Goal: Task Accomplishment & Management: Manage account settings

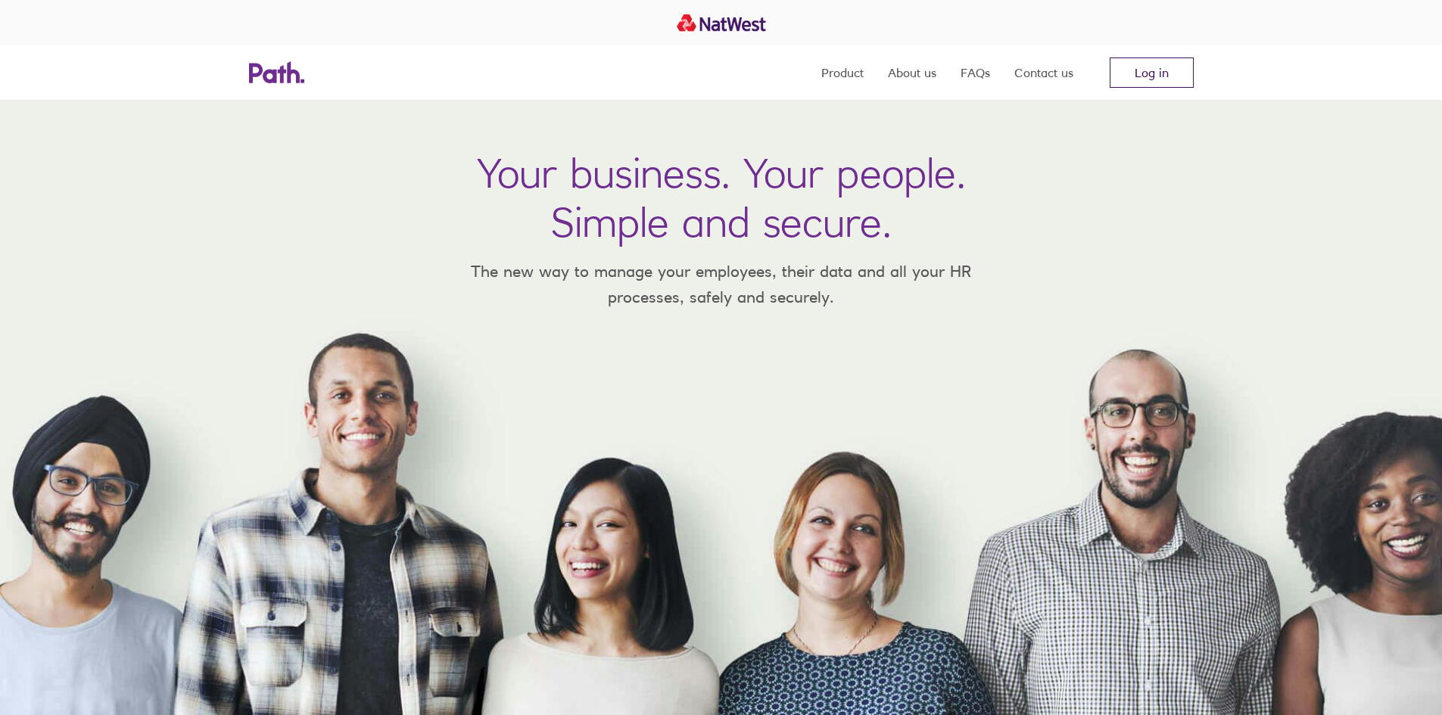
click at [1154, 75] on link "Log in" at bounding box center [1151, 73] width 84 height 30
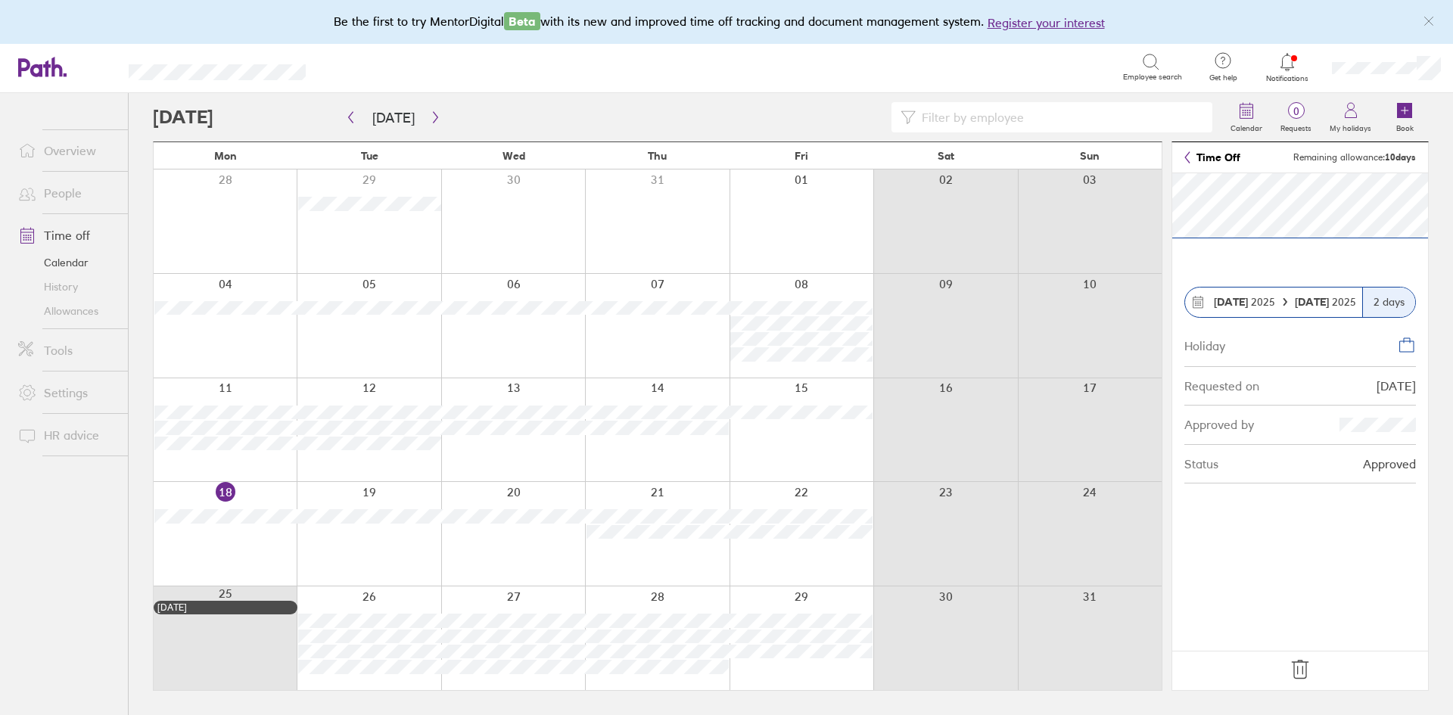
click at [83, 241] on link "Time off" at bounding box center [67, 235] width 122 height 30
click at [1386, 303] on div "2 days" at bounding box center [1388, 303] width 53 height 30
click at [1299, 302] on strong "22 Aug" at bounding box center [1313, 302] width 37 height 14
click at [44, 235] on link "Time off" at bounding box center [67, 235] width 122 height 30
click at [1407, 349] on icon at bounding box center [1407, 345] width 18 height 18
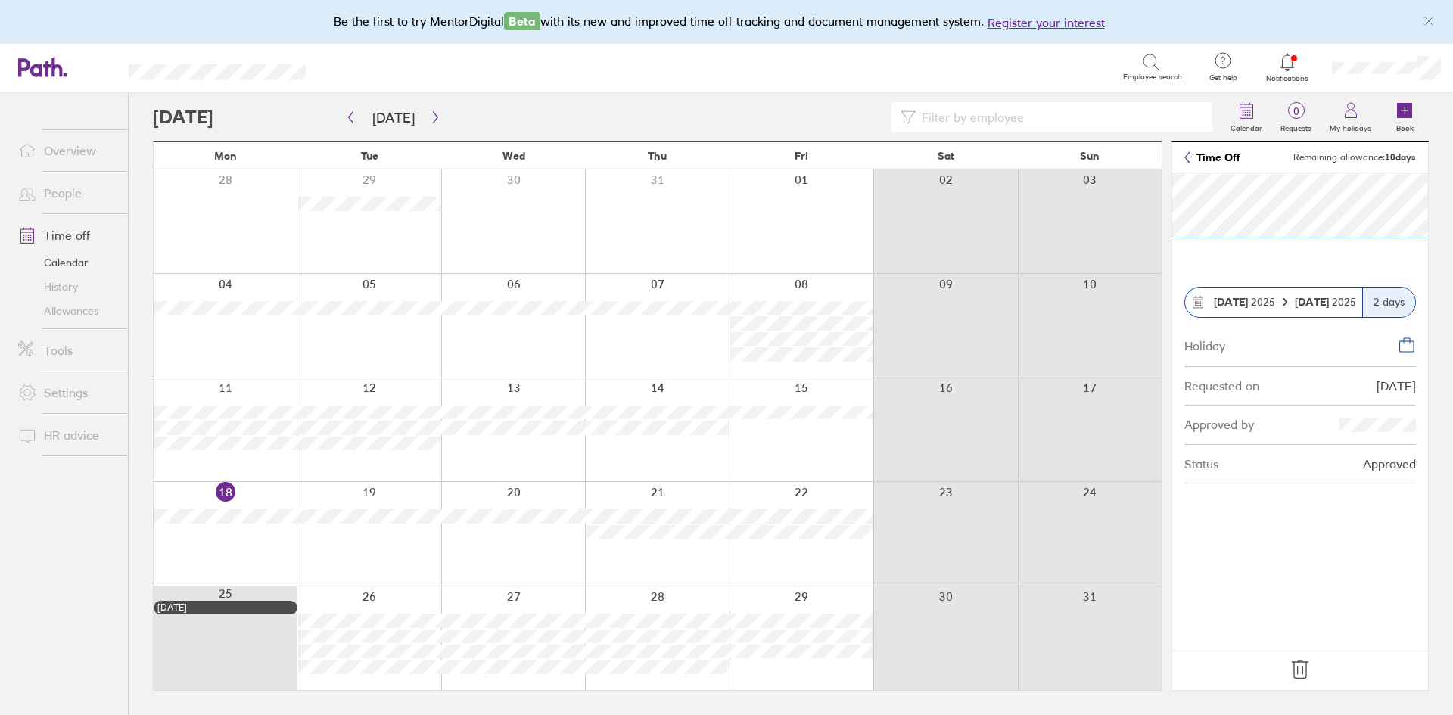
click at [1136, 64] on div "Employee search" at bounding box center [1152, 67] width 59 height 29
click at [1143, 60] on icon at bounding box center [1151, 62] width 18 height 18
click at [1150, 55] on icon at bounding box center [1151, 62] width 18 height 18
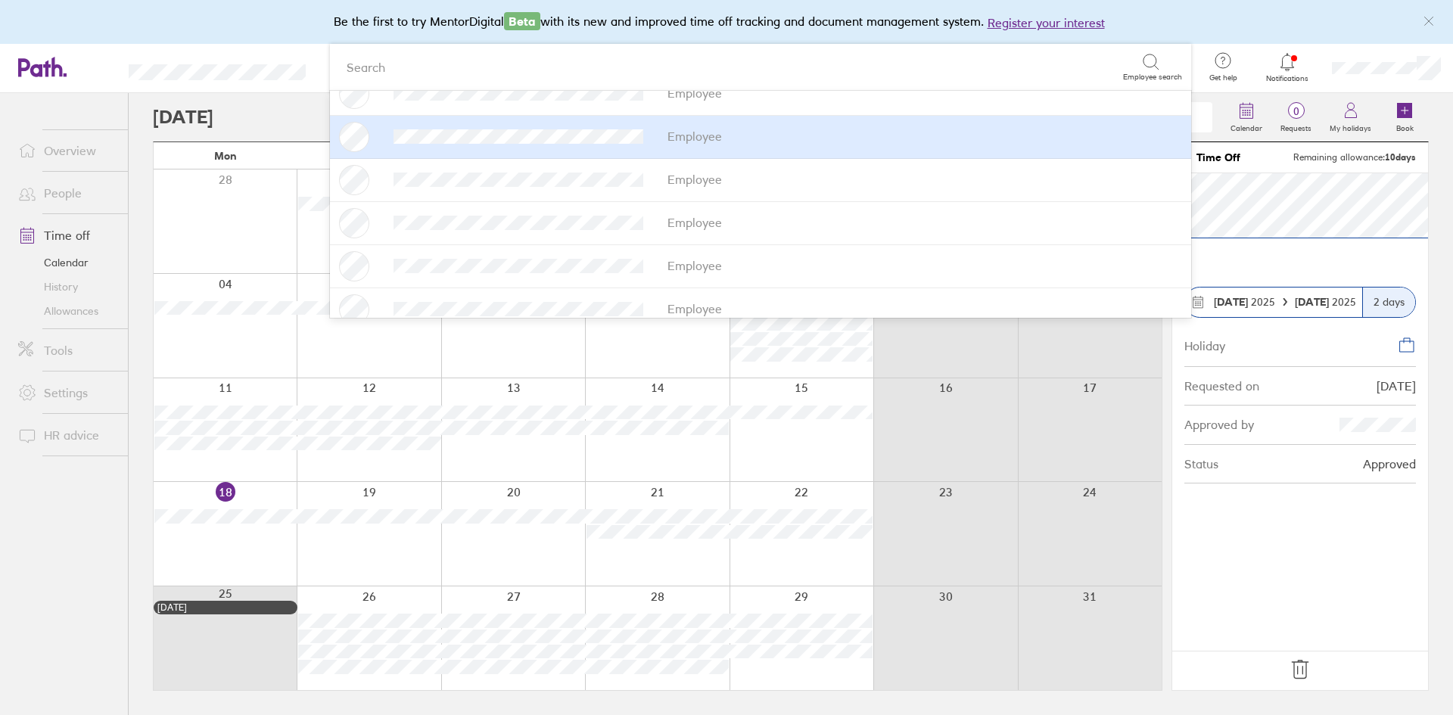
scroll to position [151, 0]
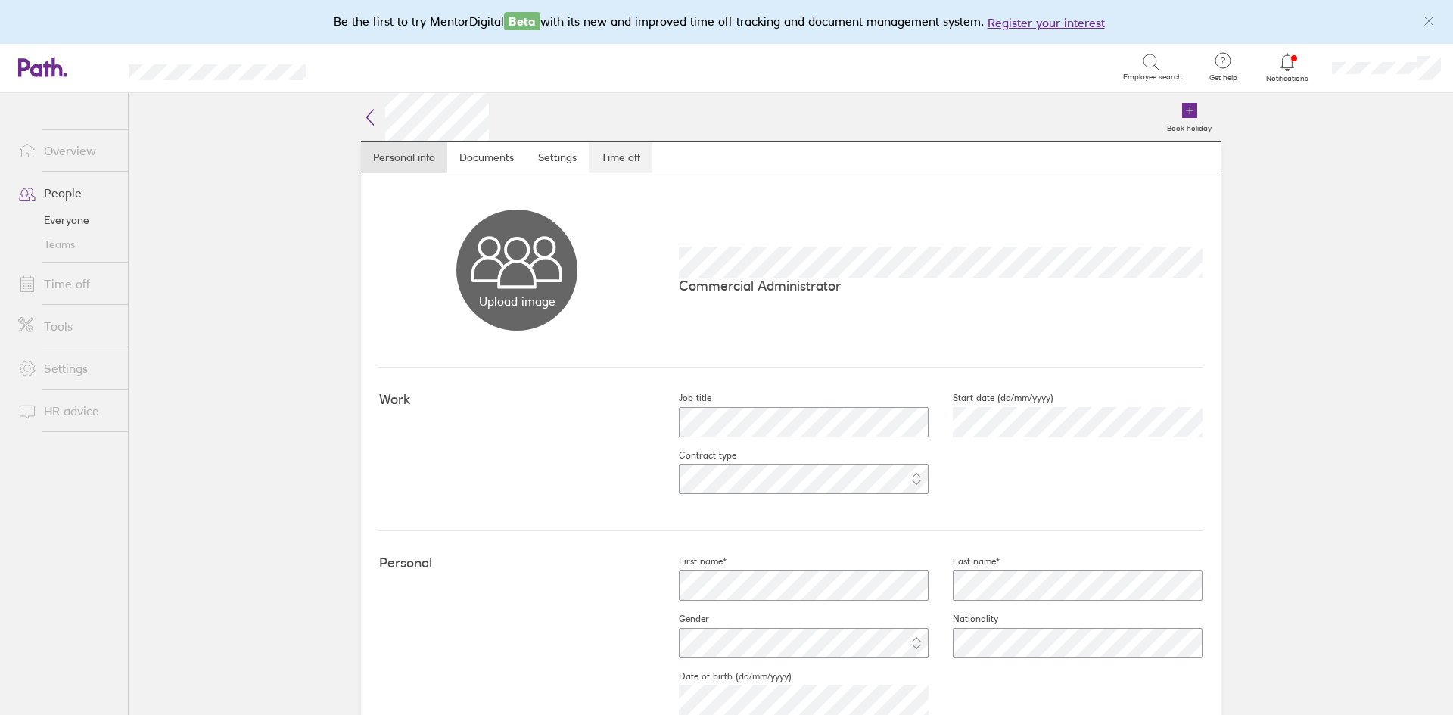
click at [597, 151] on link "Time off" at bounding box center [621, 157] width 64 height 30
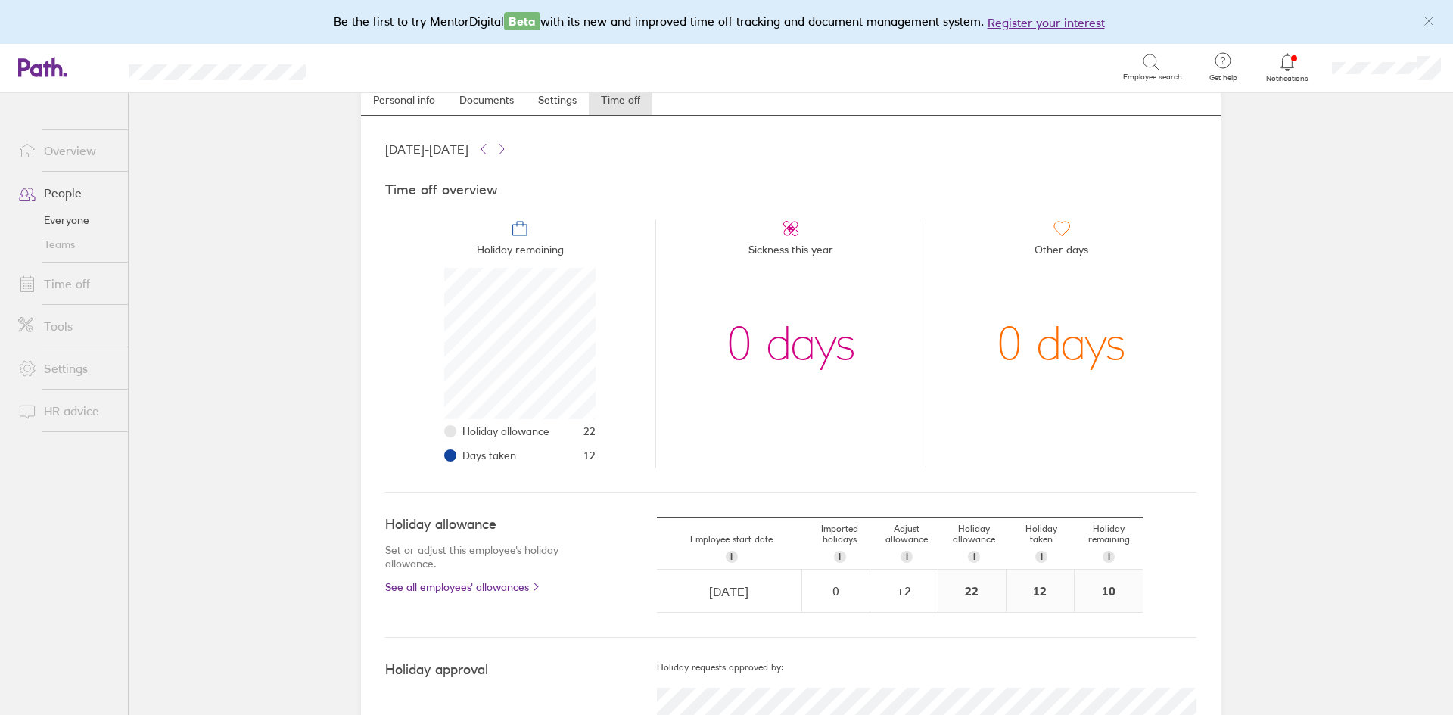
scroll to position [147, 0]
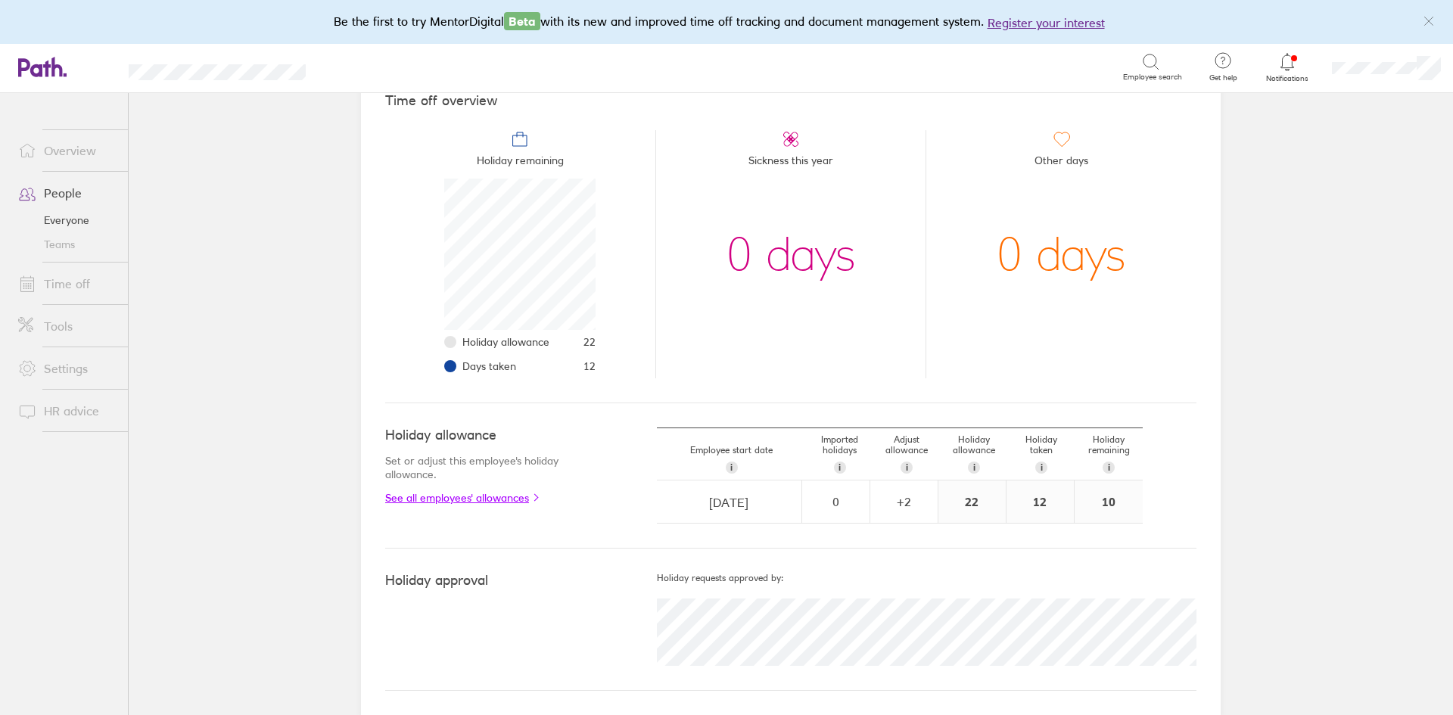
click at [492, 499] on link "See all employees' allowances" at bounding box center [490, 498] width 211 height 12
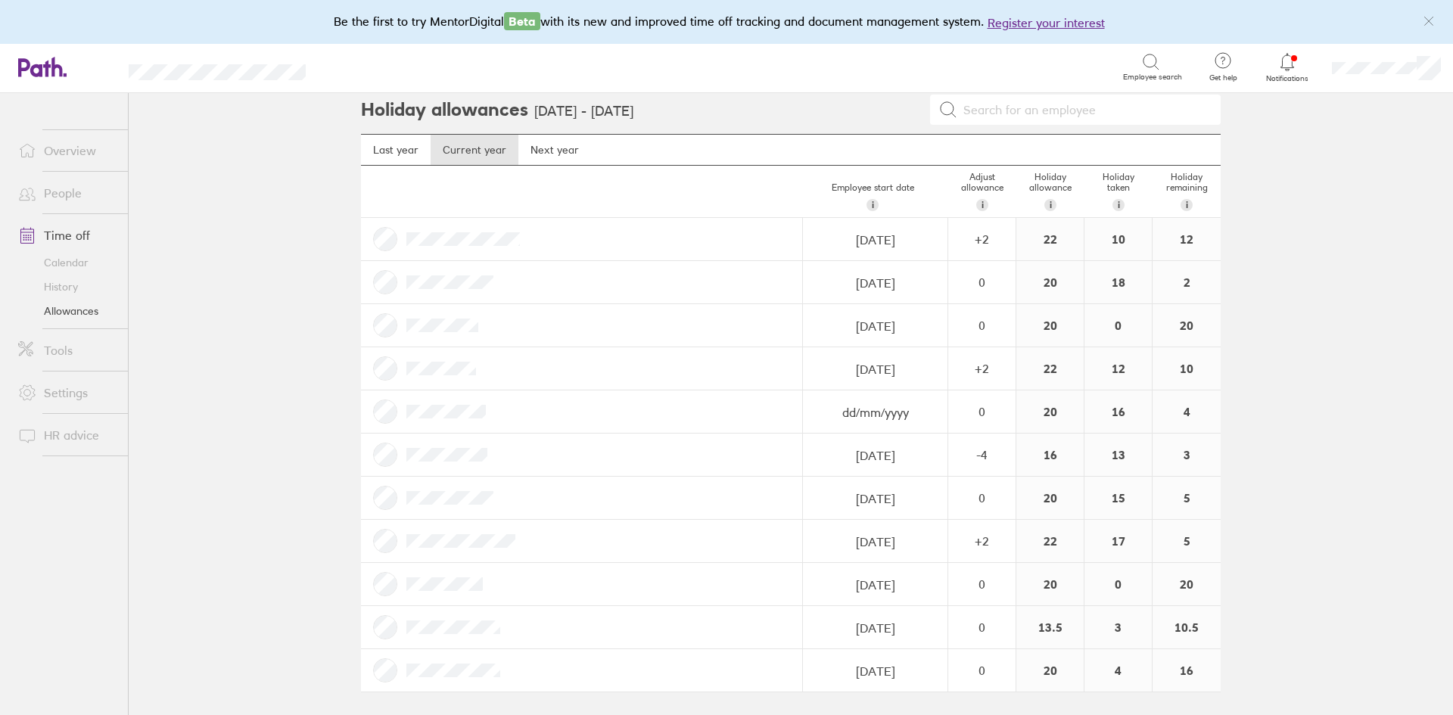
scroll to position [9, 0]
select select "December"
select select "2023"
select select "2024"
select select "February"
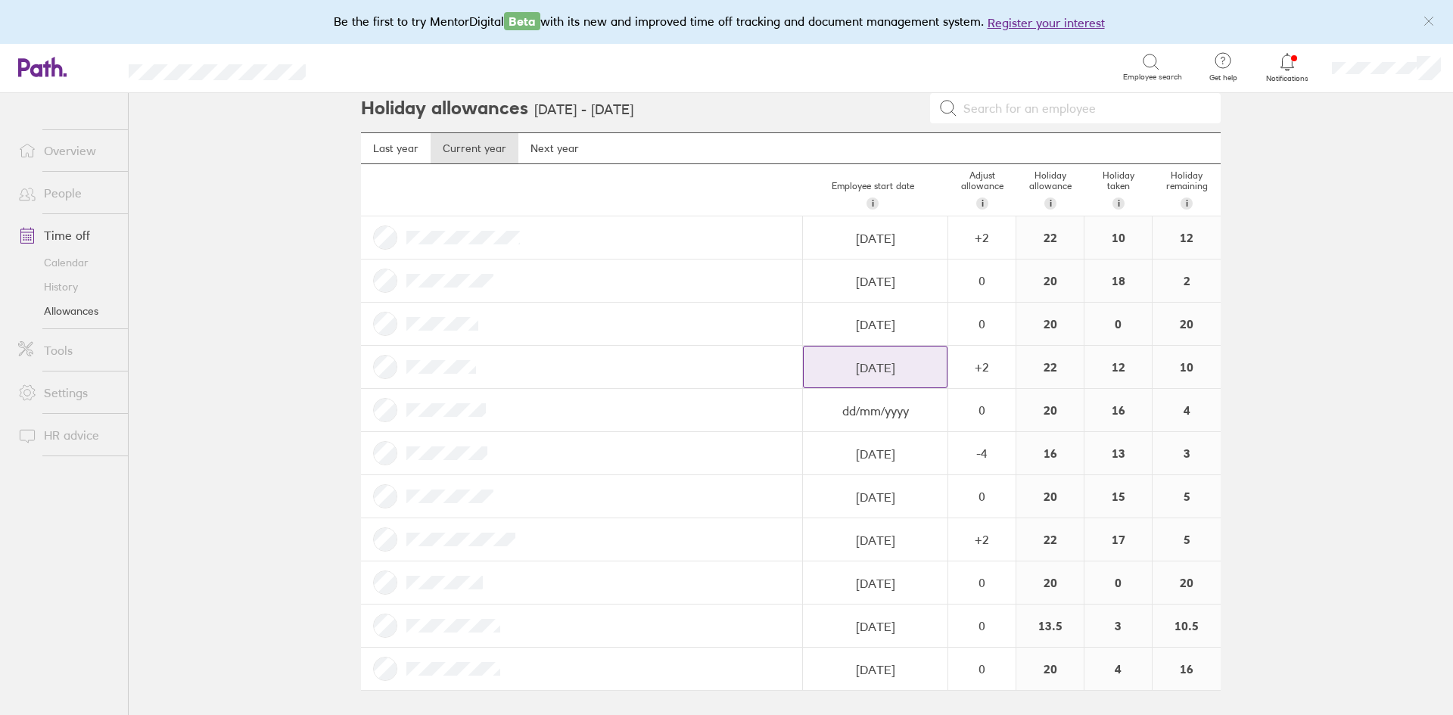
select select "2024"
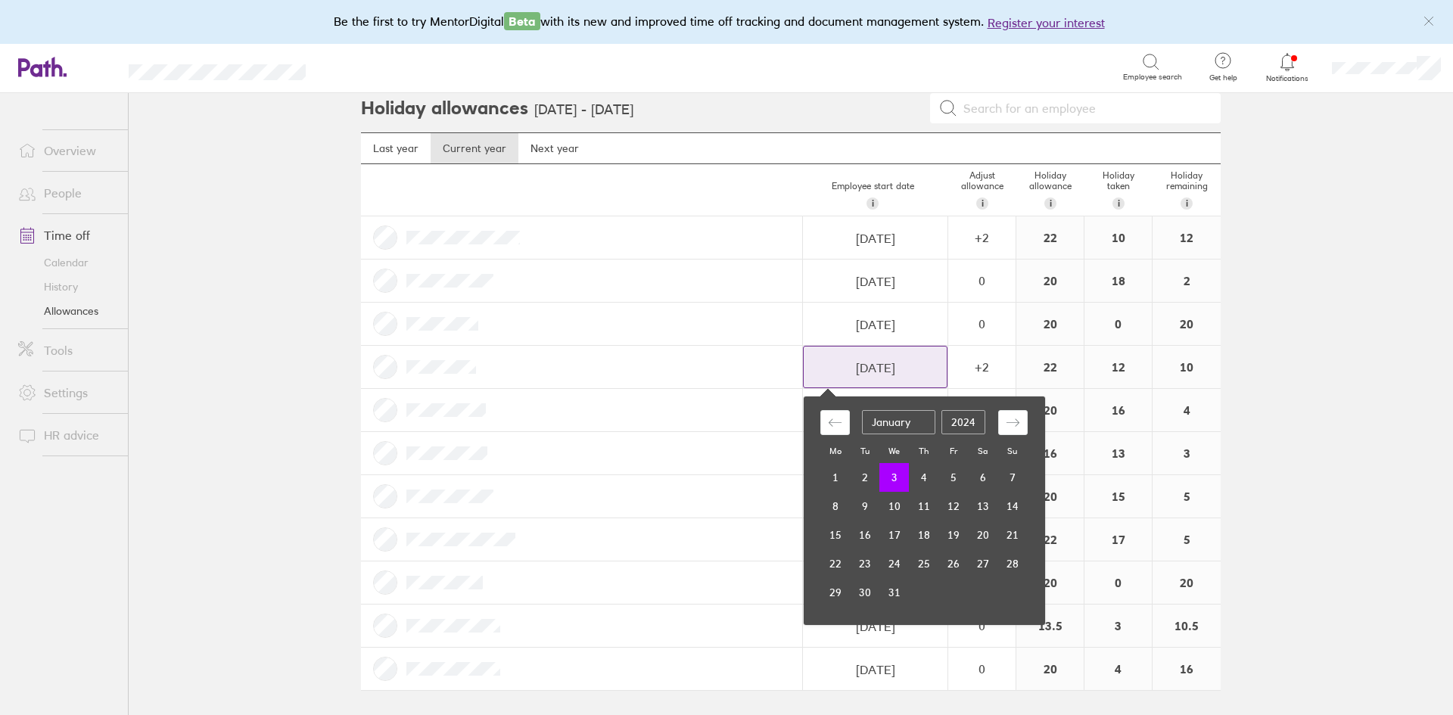
click at [854, 367] on input "03/01/2024" at bounding box center [875, 368] width 143 height 42
click at [854, 368] on input "03/01/2024" at bounding box center [875, 368] width 143 height 42
click at [751, 374] on div at bounding box center [582, 367] width 442 height 42
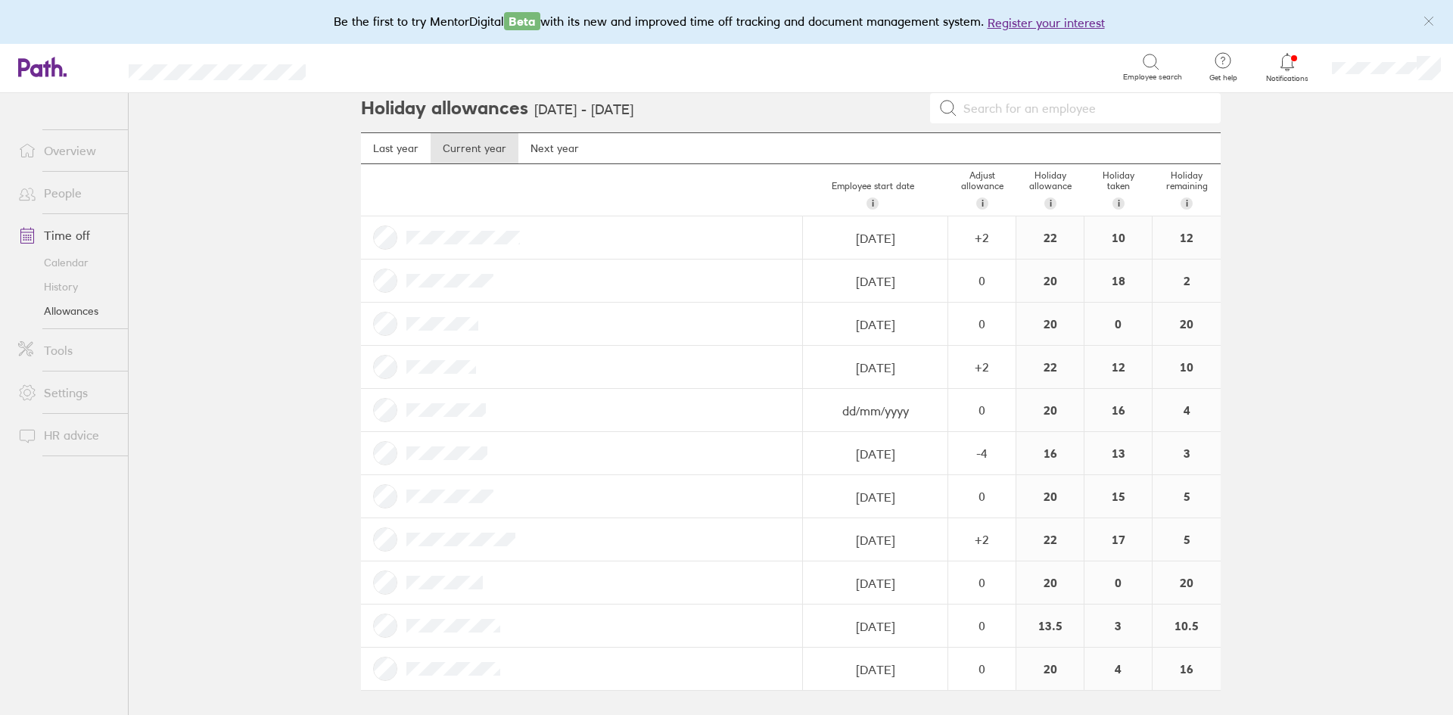
click at [57, 233] on link "Time off" at bounding box center [67, 235] width 122 height 30
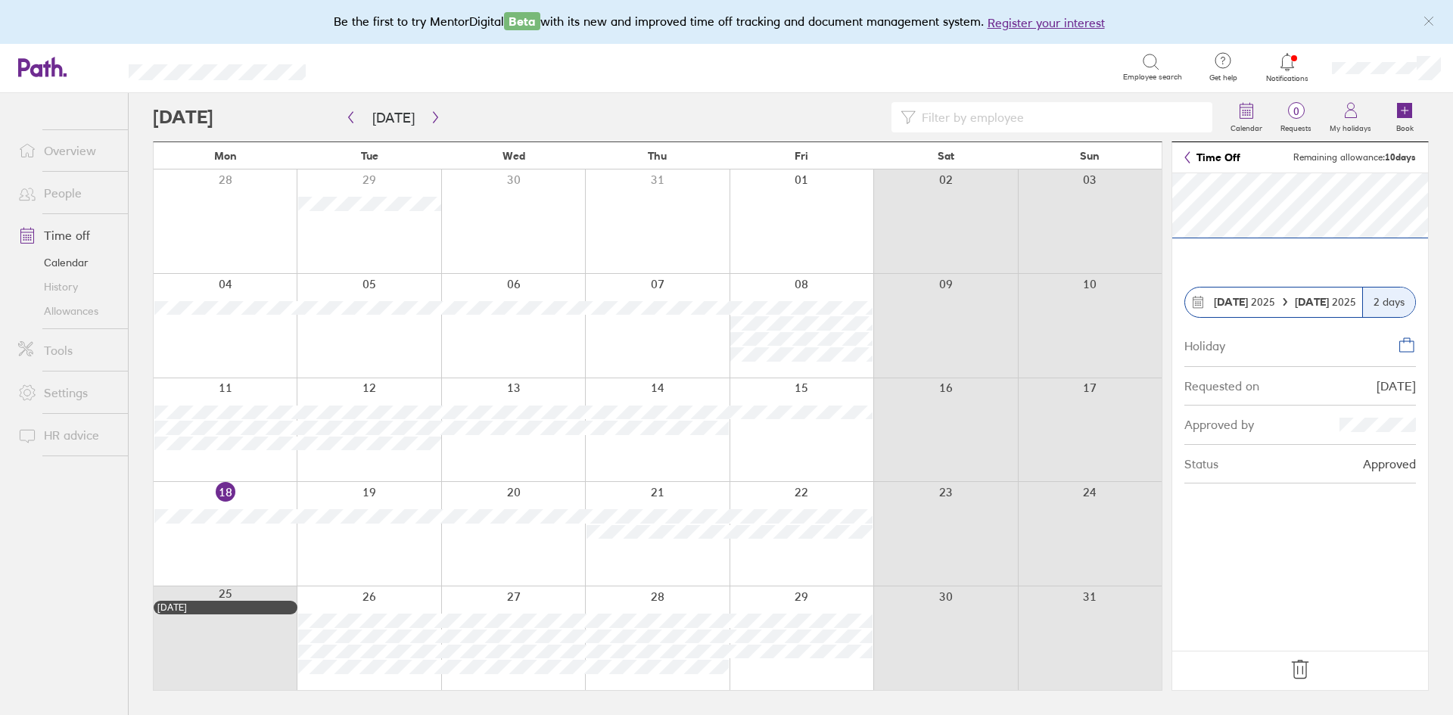
click at [1406, 302] on div "2 days" at bounding box center [1388, 303] width 53 height 30
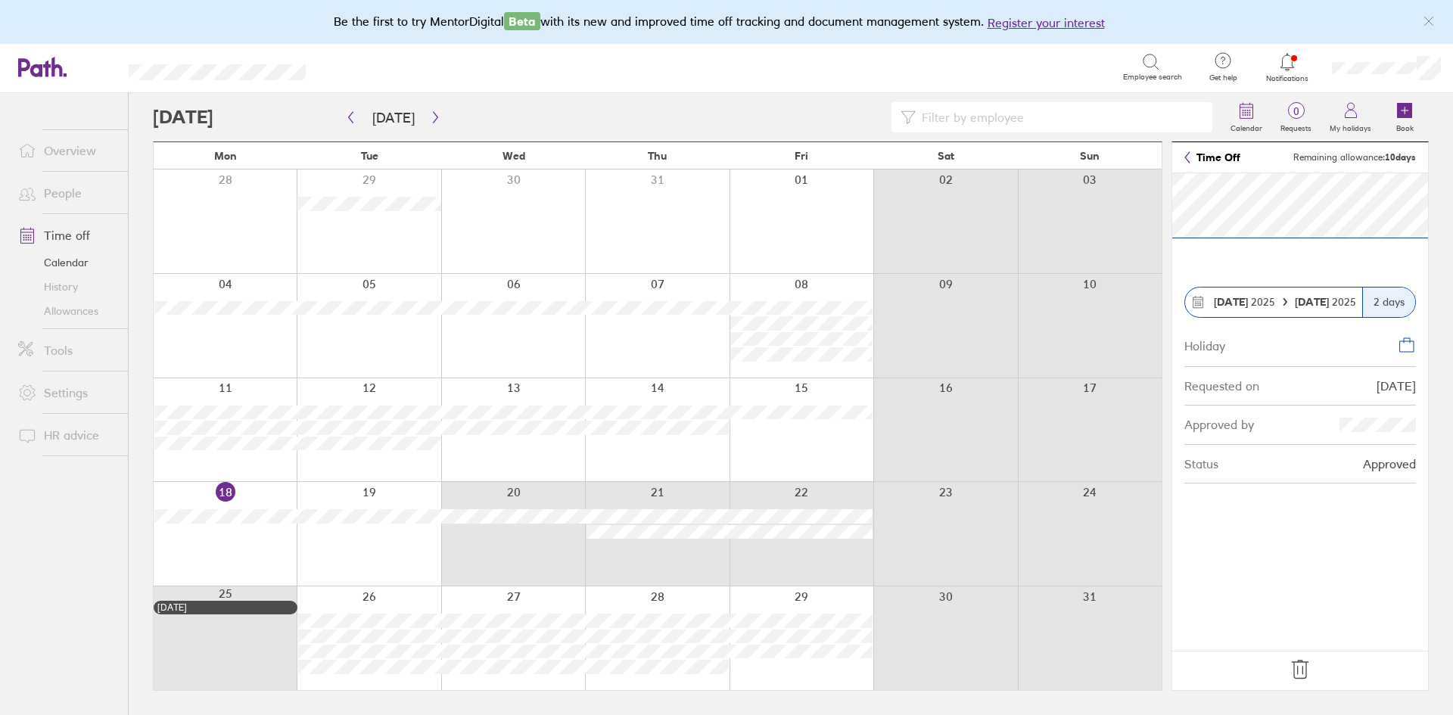
click at [500, 528] on div "18 19 20 21 22 23 24" at bounding box center [658, 533] width 1008 height 104
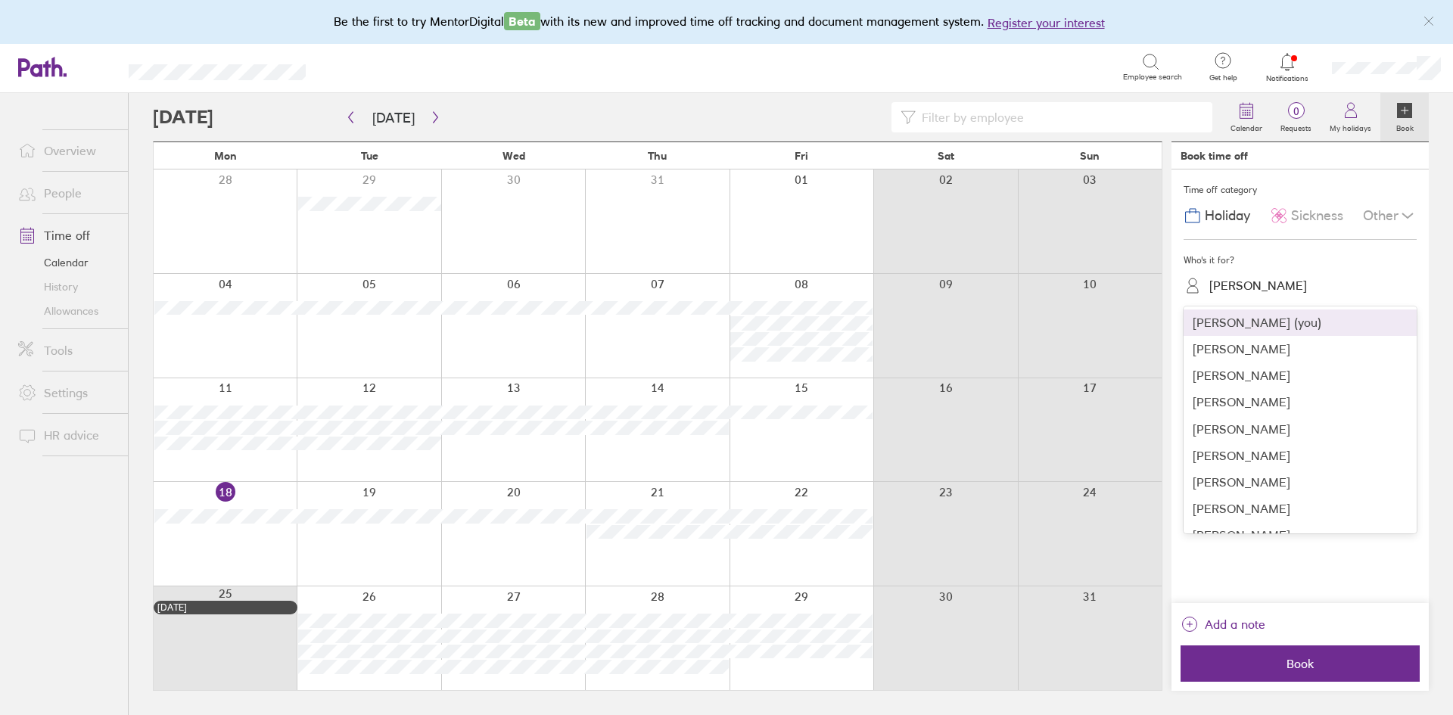
click at [1294, 285] on div "Lorna Bristow" at bounding box center [1309, 285] width 215 height 23
click at [1271, 405] on div "Lucie Fisher" at bounding box center [1300, 402] width 233 height 26
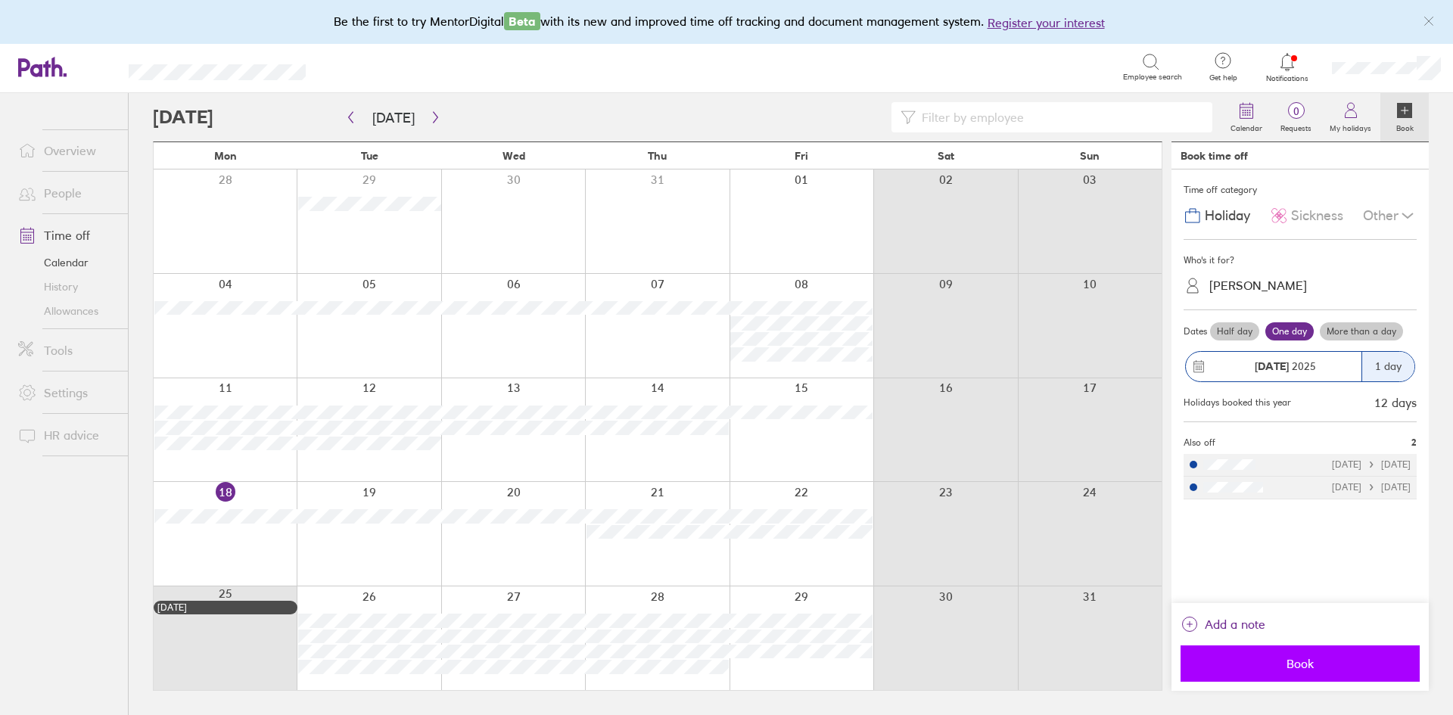
click at [1293, 666] on span "Book" at bounding box center [1300, 664] width 218 height 14
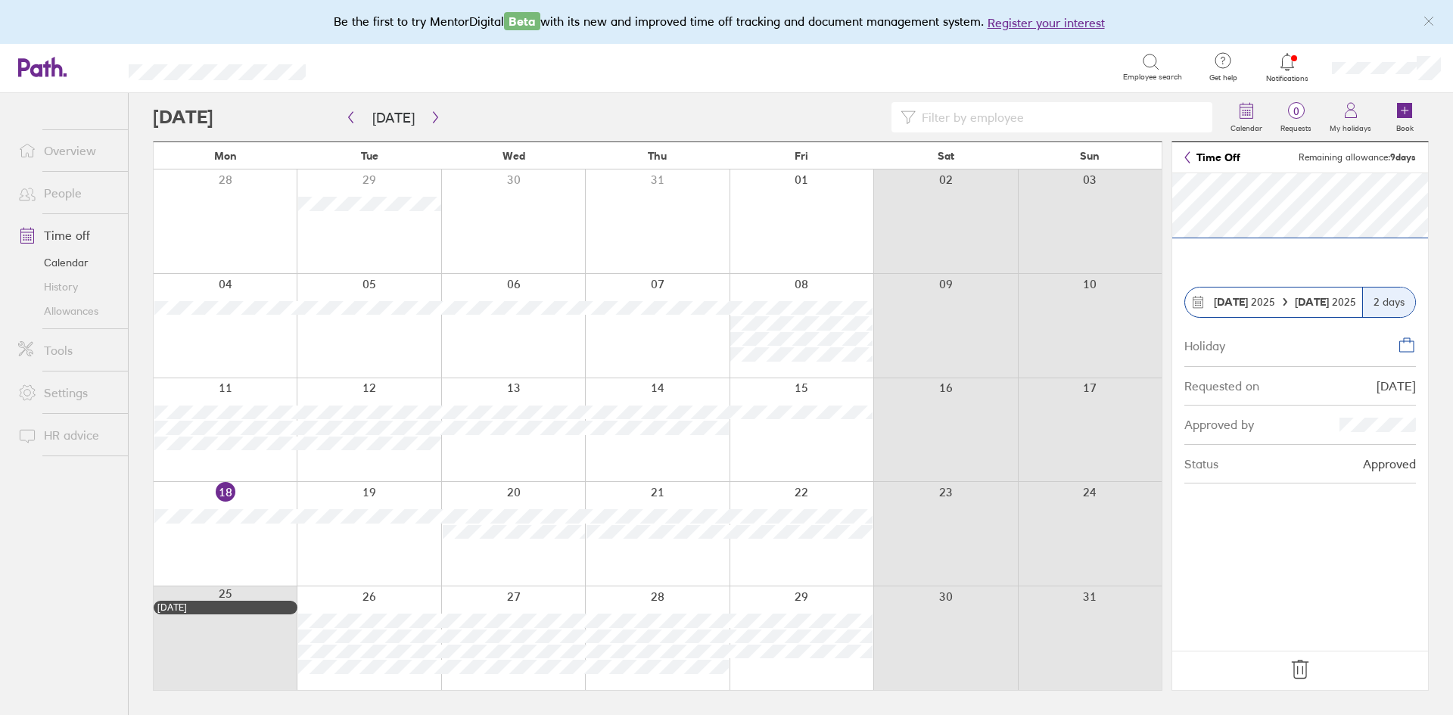
click at [1236, 306] on strong "21 Aug" at bounding box center [1231, 302] width 34 height 14
click at [78, 235] on link "Time off" at bounding box center [67, 235] width 122 height 30
click at [1158, 61] on icon at bounding box center [1151, 62] width 18 height 18
click at [1147, 61] on icon at bounding box center [1151, 62] width 18 height 18
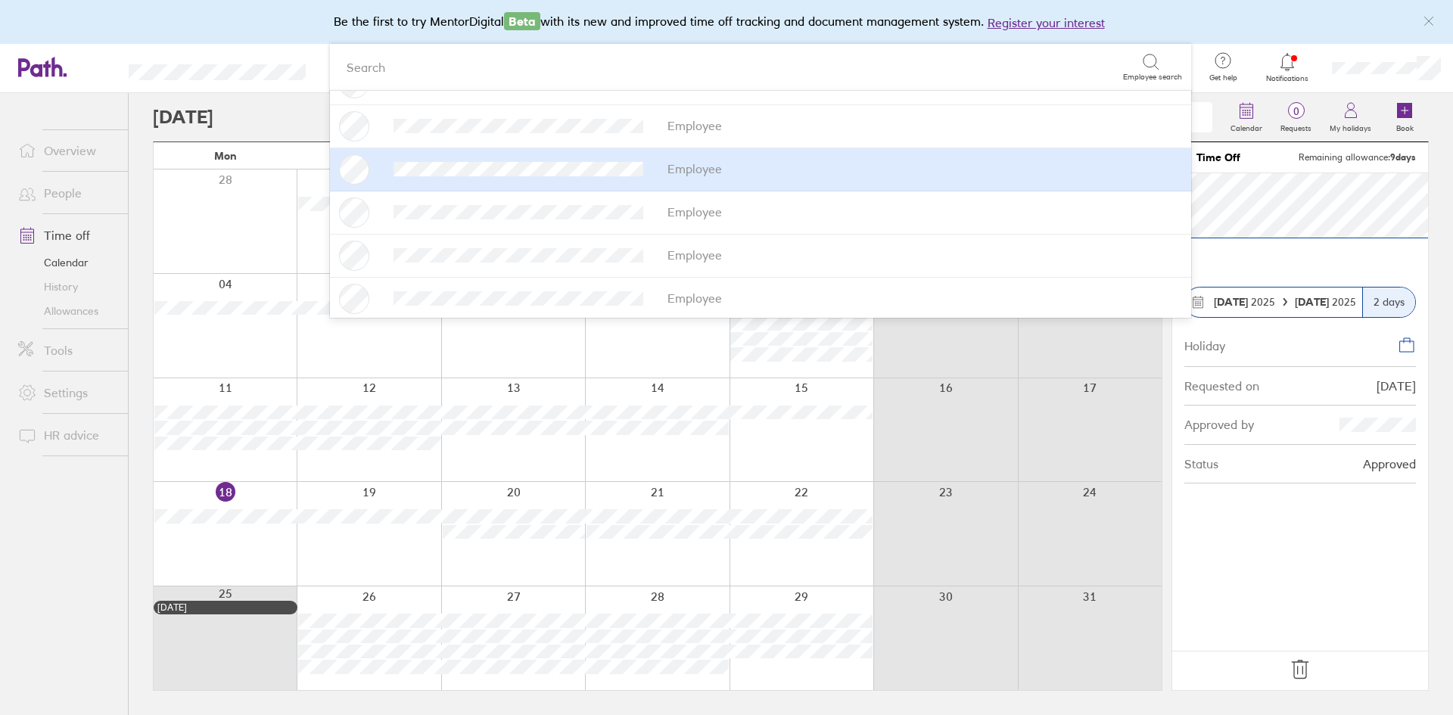
scroll to position [76, 0]
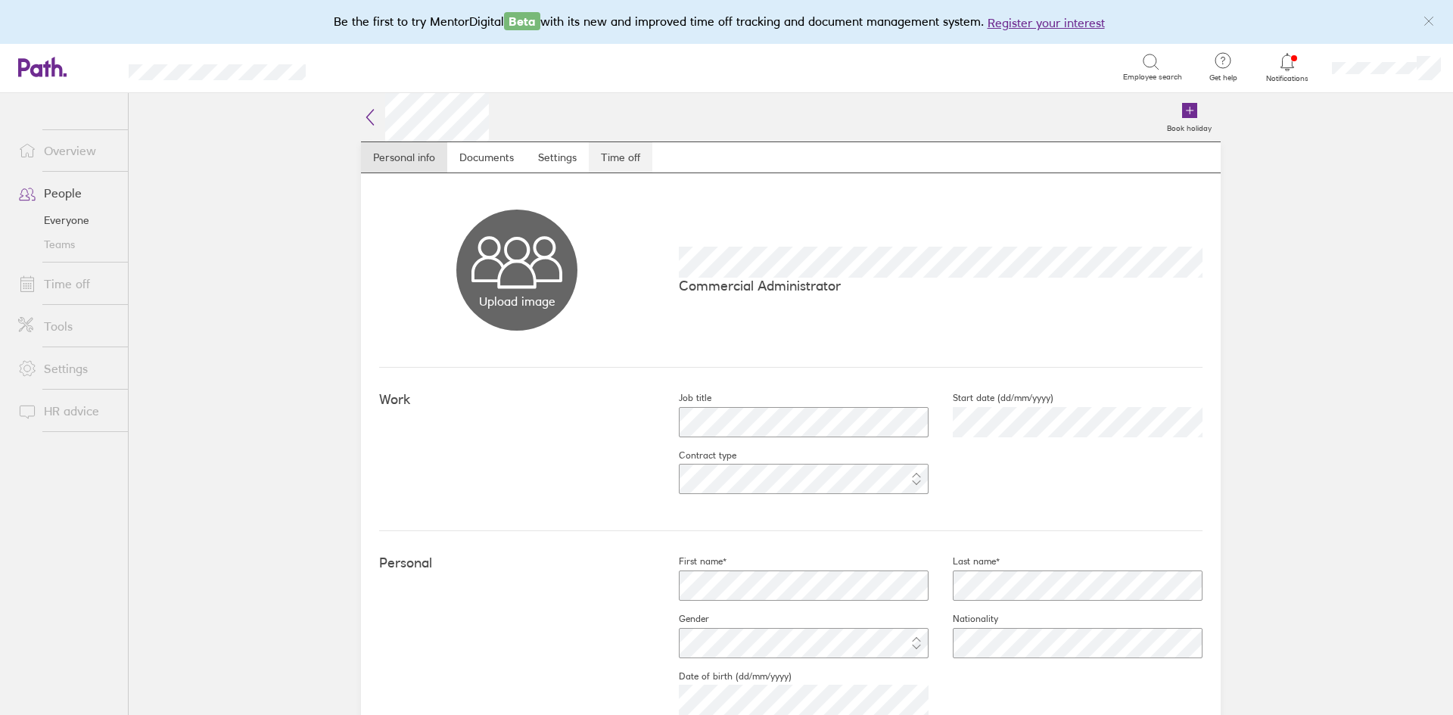
click at [618, 156] on link "Time off" at bounding box center [621, 157] width 64 height 30
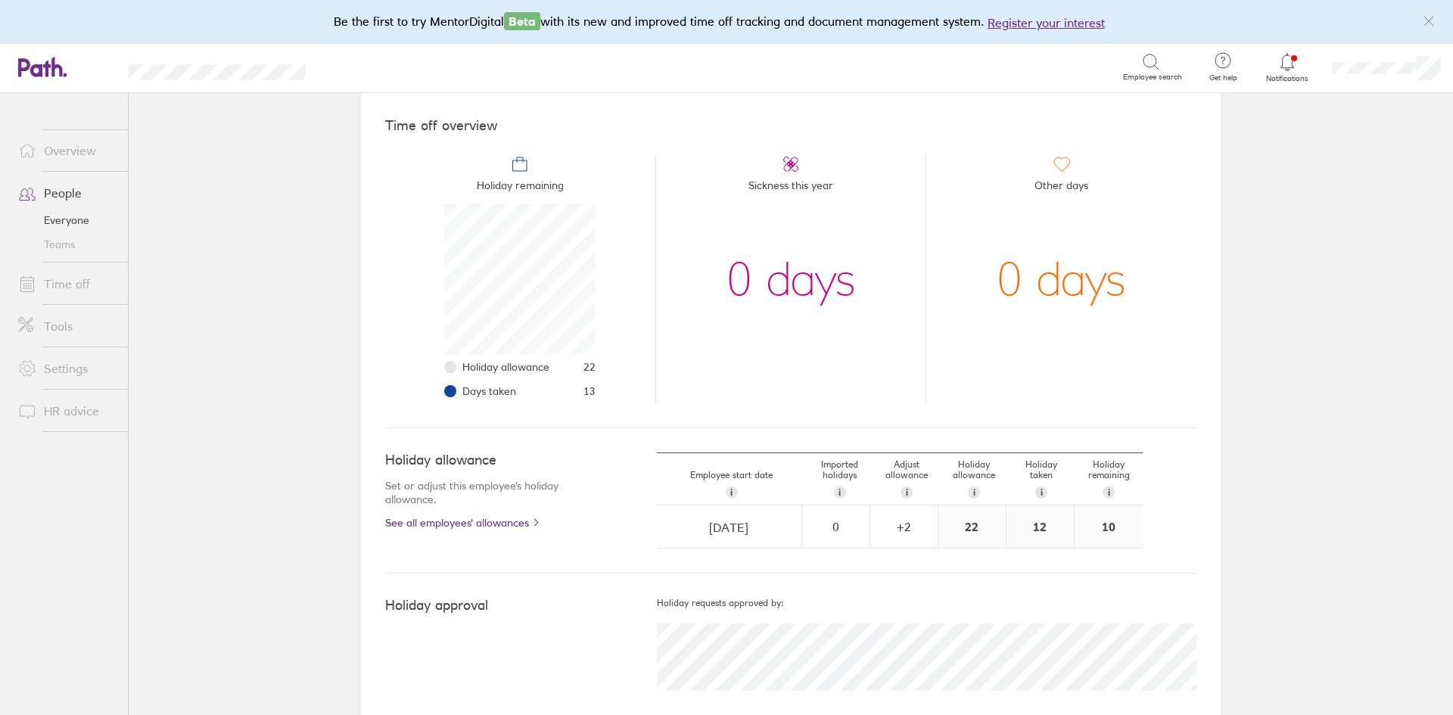
scroll to position [147, 0]
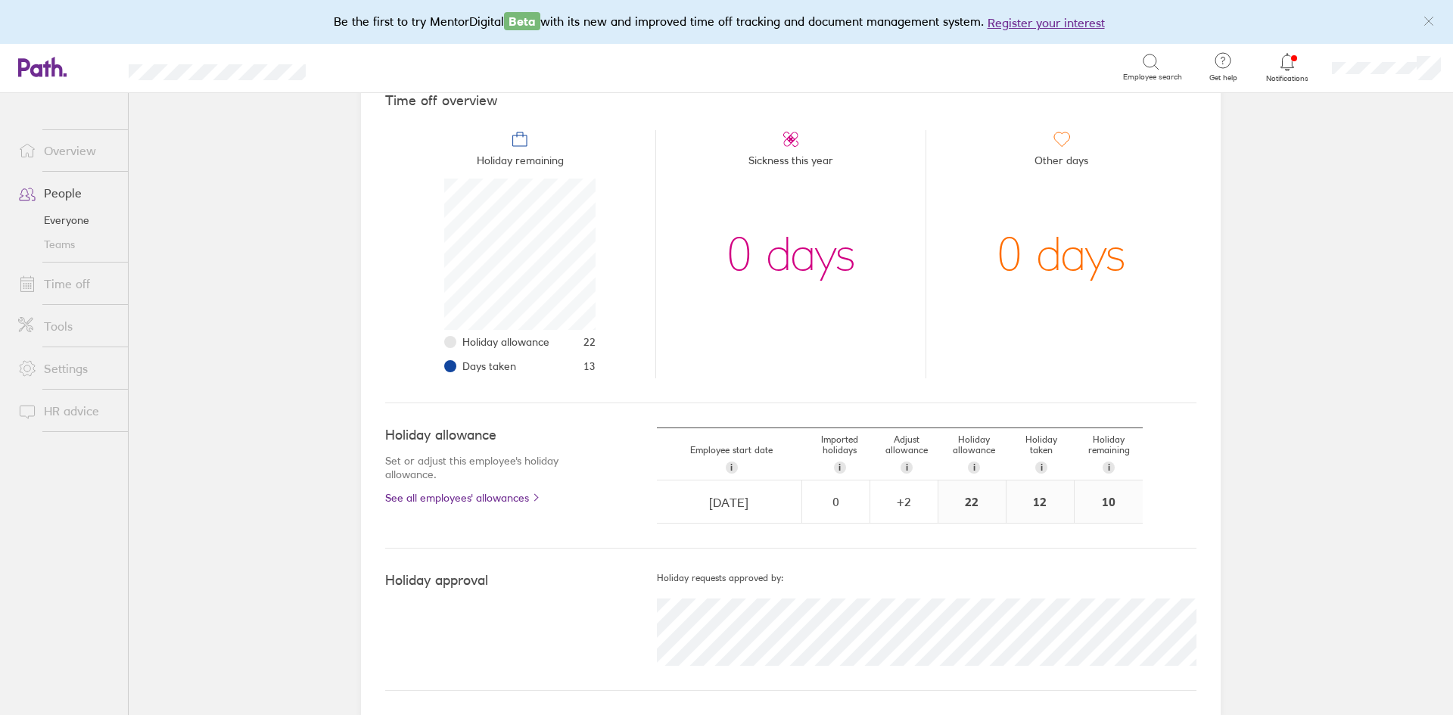
click at [425, 584] on h4 "Holiday approval" at bounding box center [521, 581] width 272 height 16
click at [74, 281] on link "Time off" at bounding box center [67, 284] width 122 height 30
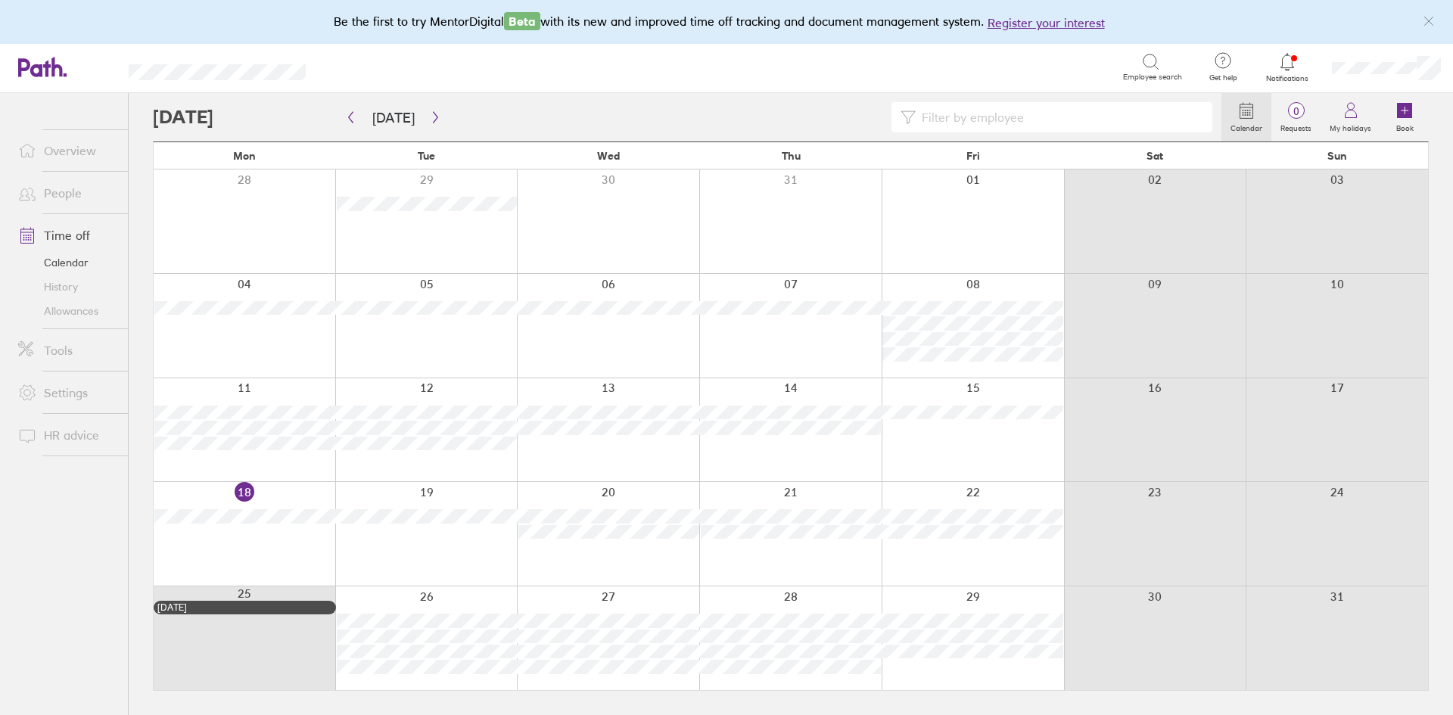
click at [1251, 114] on circle at bounding box center [1250, 113] width 2 height 2
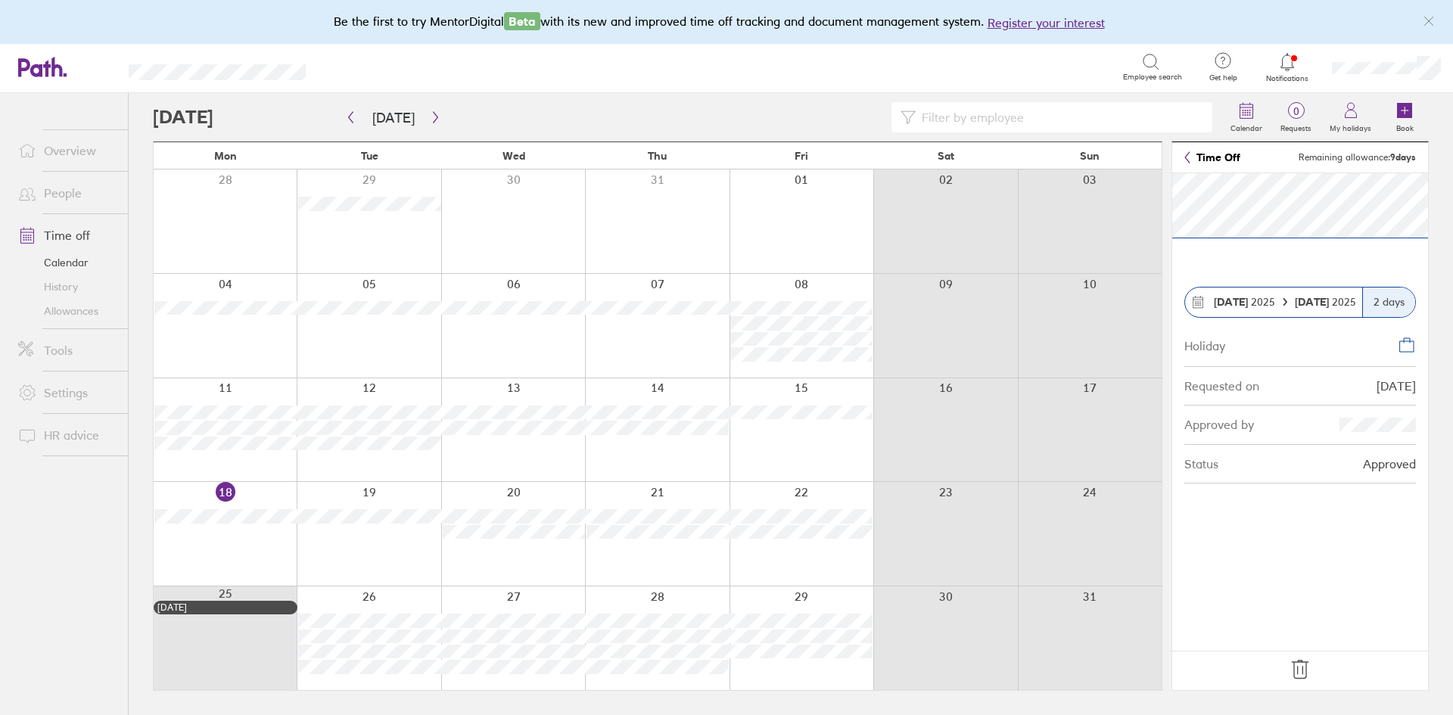
click at [1296, 667] on icon at bounding box center [1300, 670] width 24 height 24
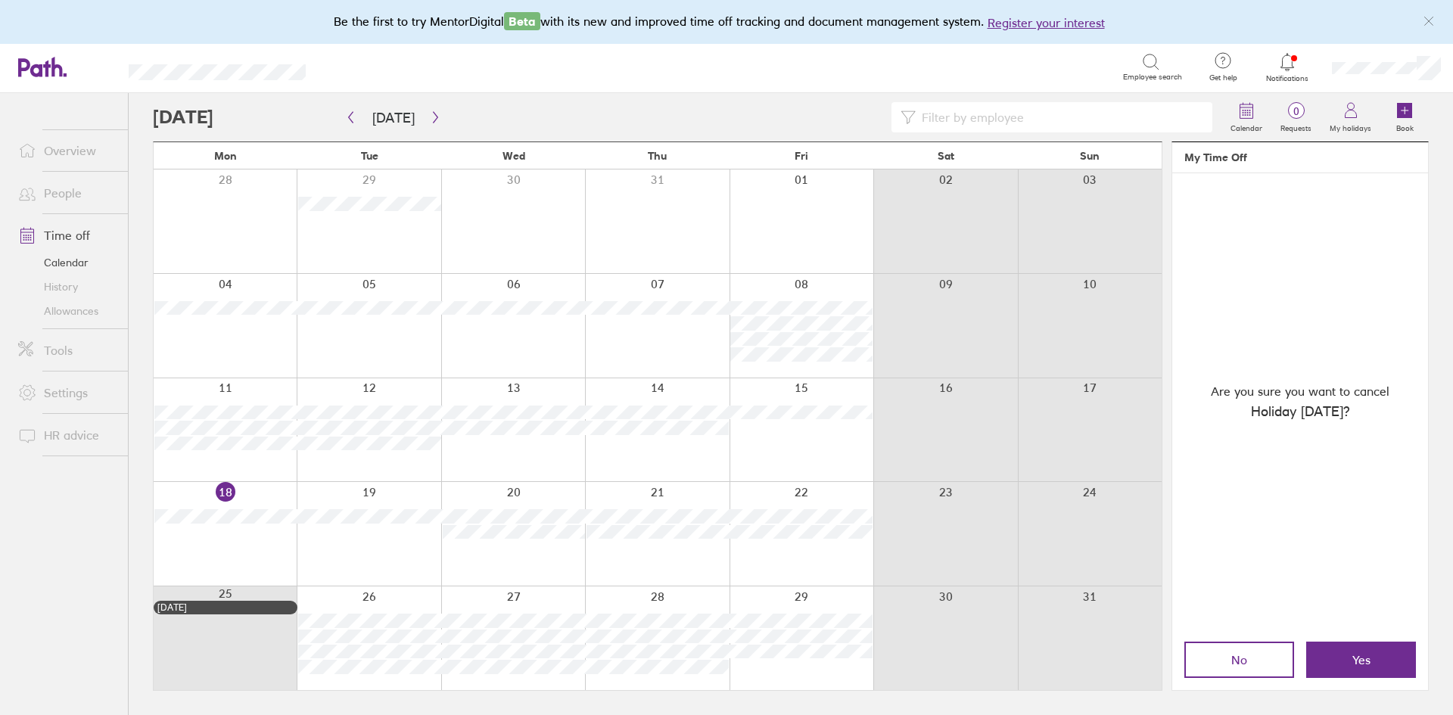
click at [1249, 659] on button "No" at bounding box center [1239, 660] width 110 height 36
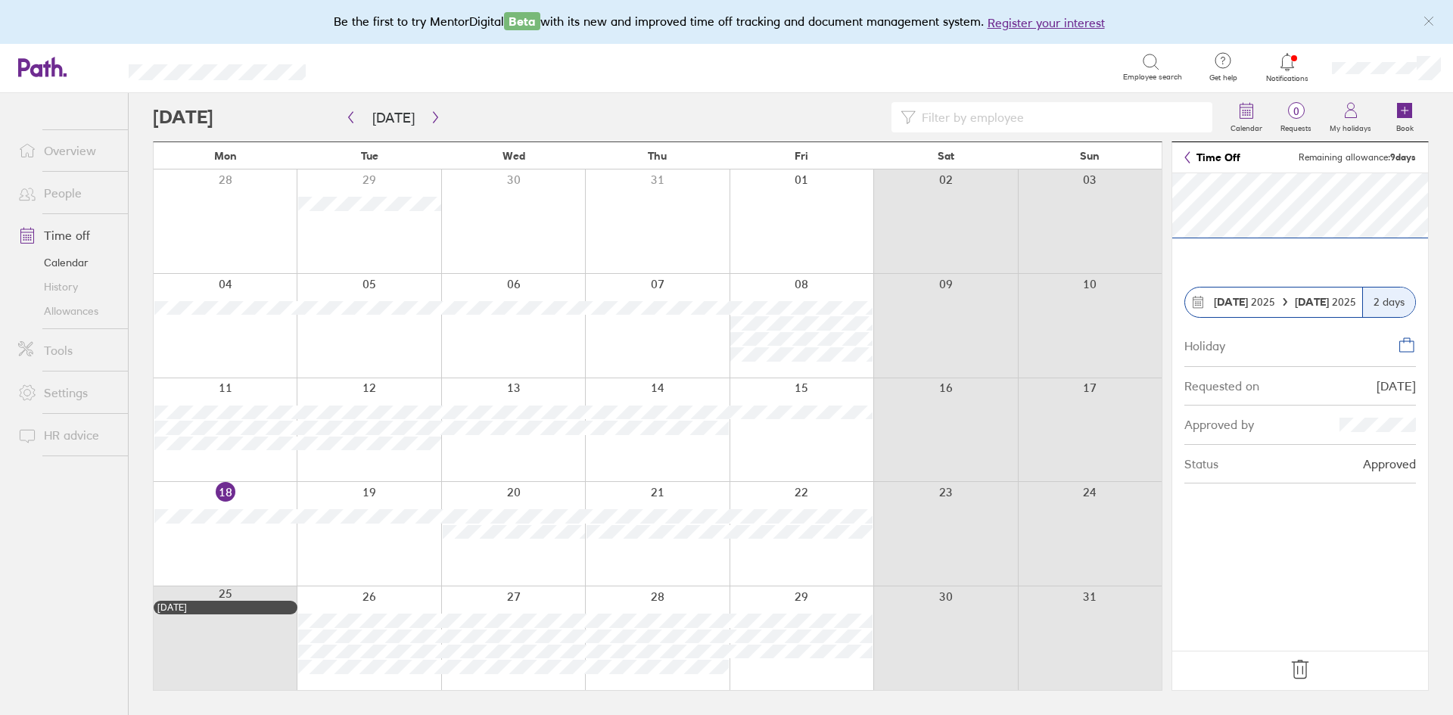
click at [969, 531] on div at bounding box center [945, 534] width 144 height 104
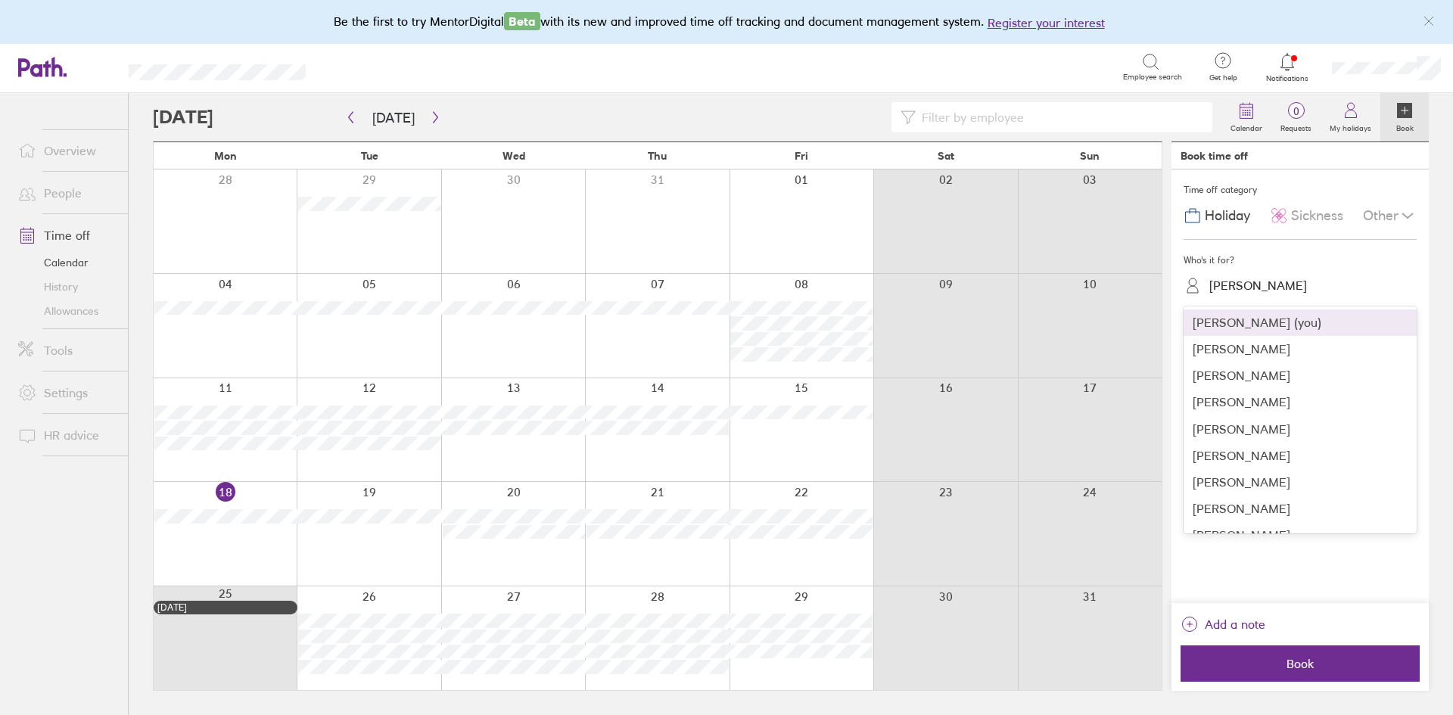
click at [1310, 285] on div "Lorna Bristow" at bounding box center [1309, 285] width 215 height 23
click at [1235, 401] on div "Lucie Fisher" at bounding box center [1300, 402] width 233 height 26
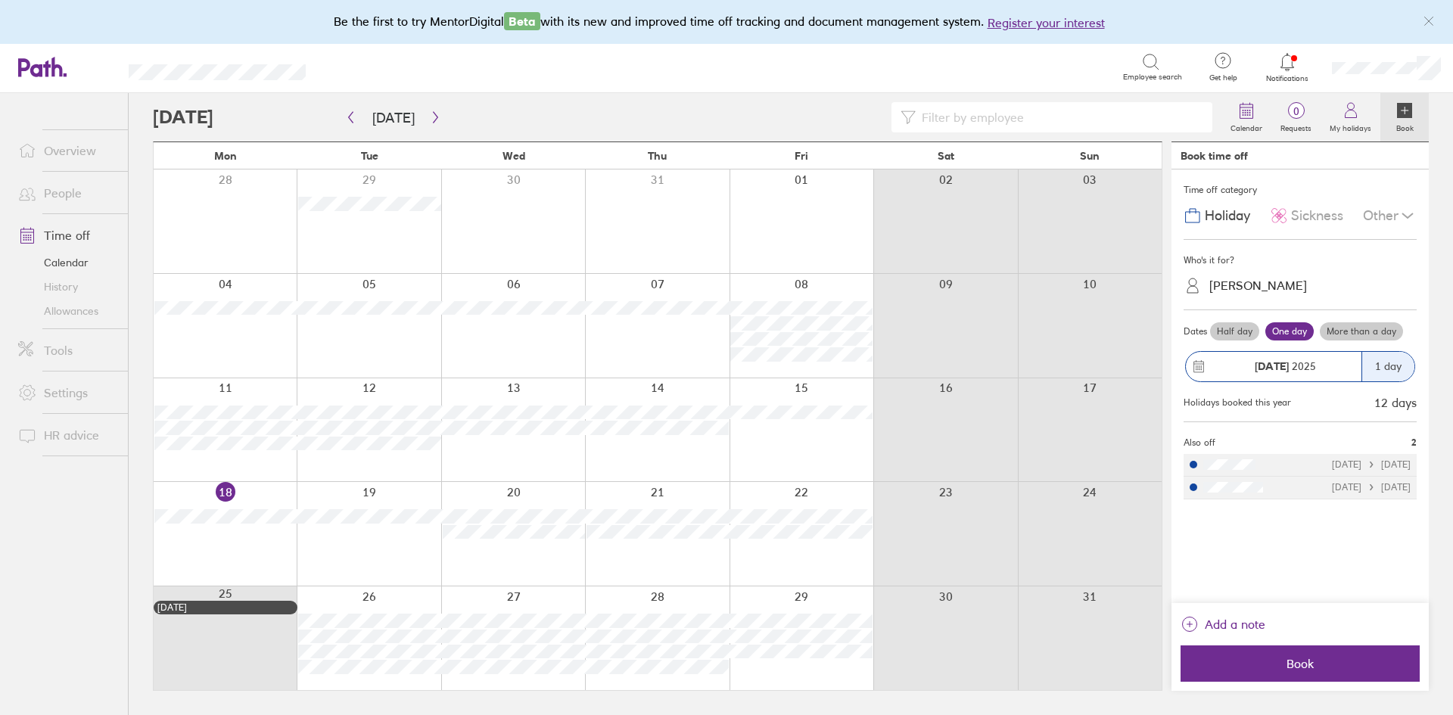
click at [1191, 462] on div at bounding box center [1194, 465] width 8 height 8
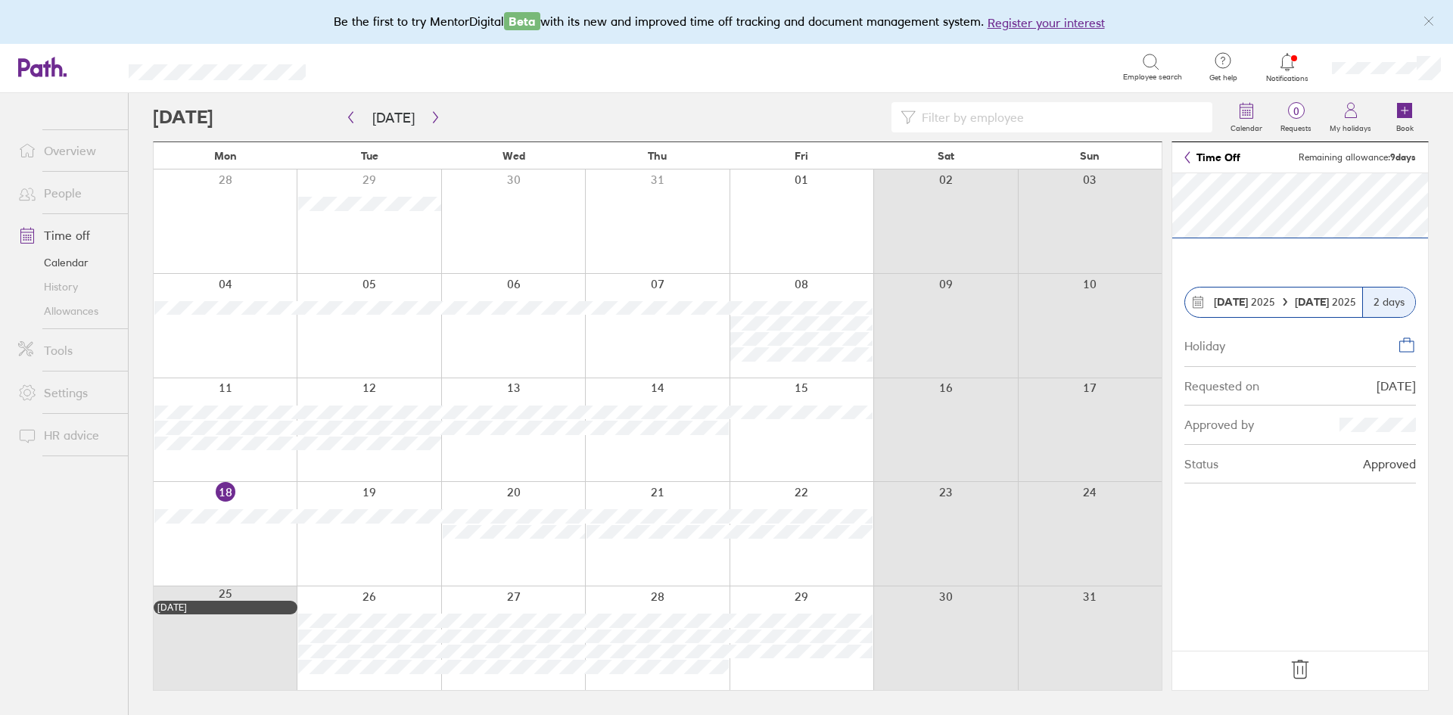
click at [1295, 667] on icon at bounding box center [1300, 670] width 24 height 24
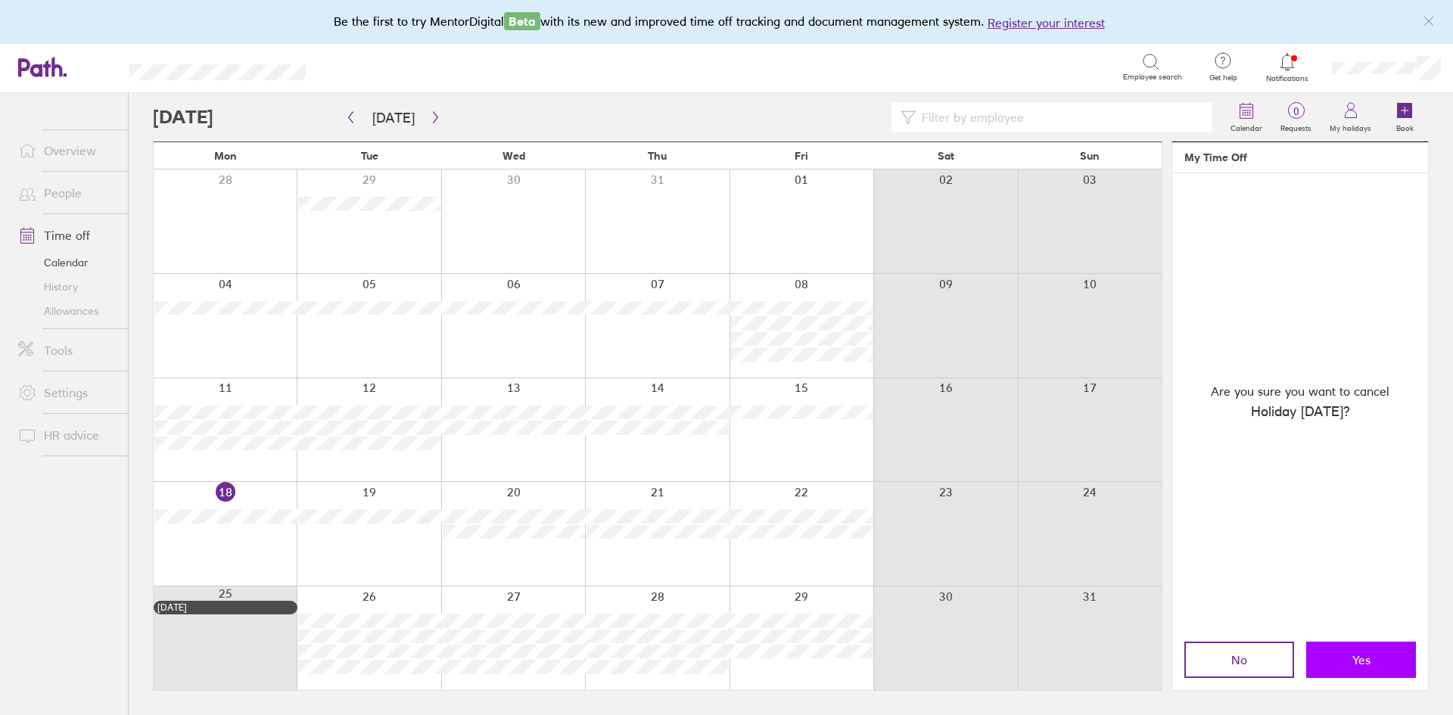
click at [1371, 653] on button "Yes" at bounding box center [1361, 660] width 110 height 36
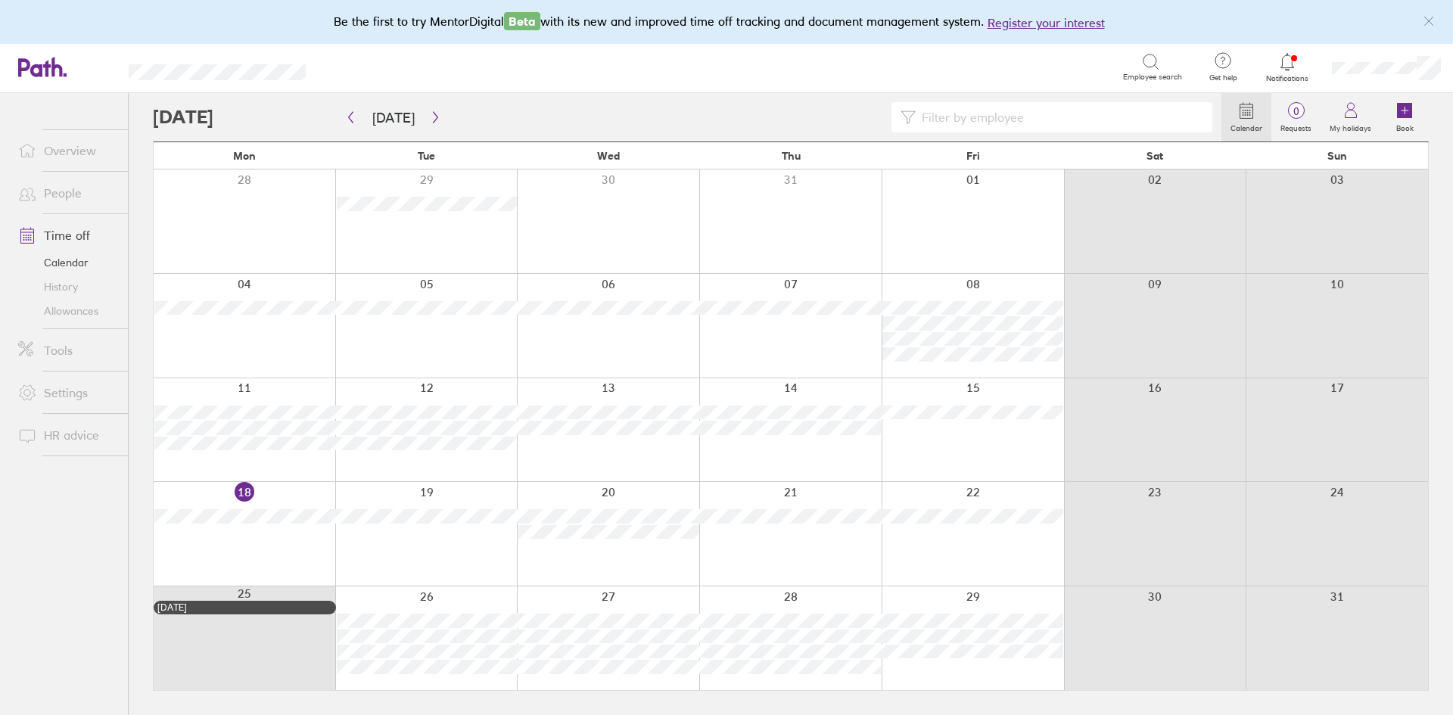
click at [800, 533] on div at bounding box center [790, 534] width 182 height 104
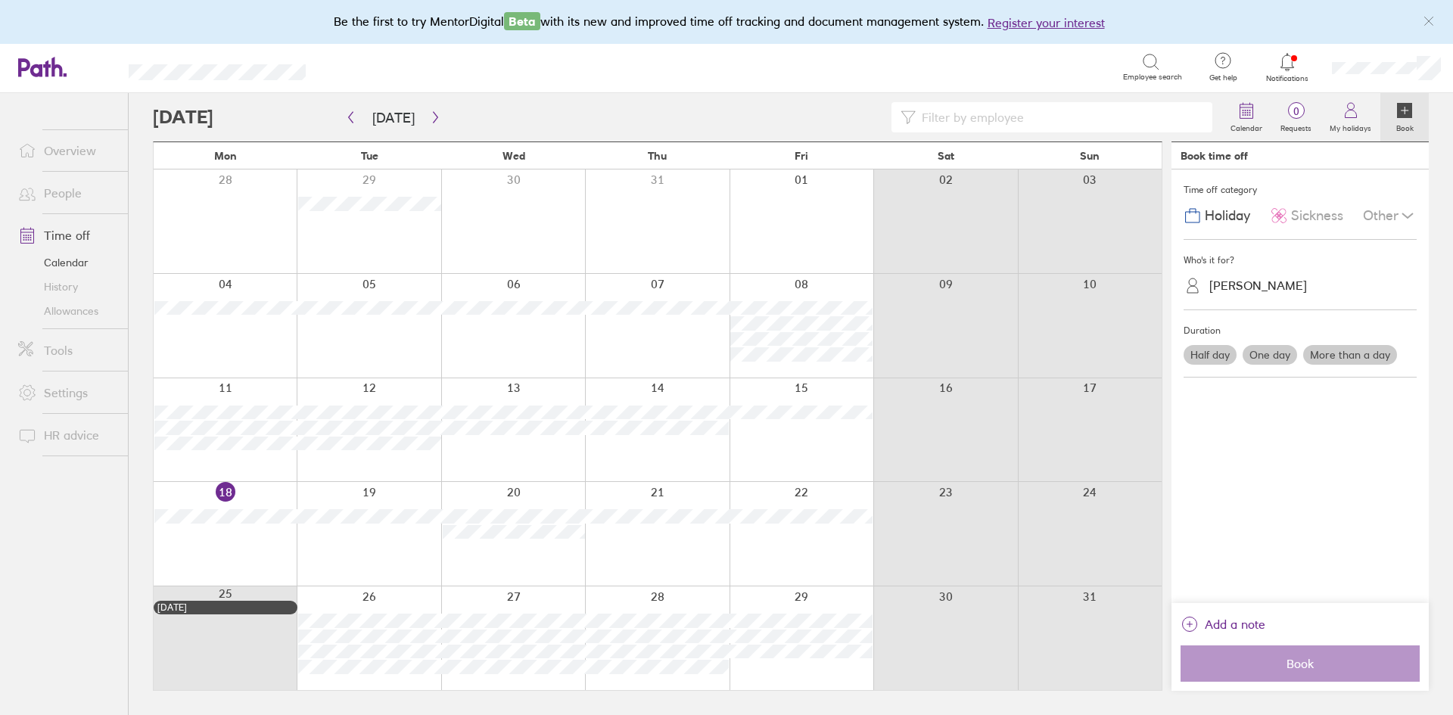
click at [1151, 54] on icon at bounding box center [1149, 60] width 13 height 13
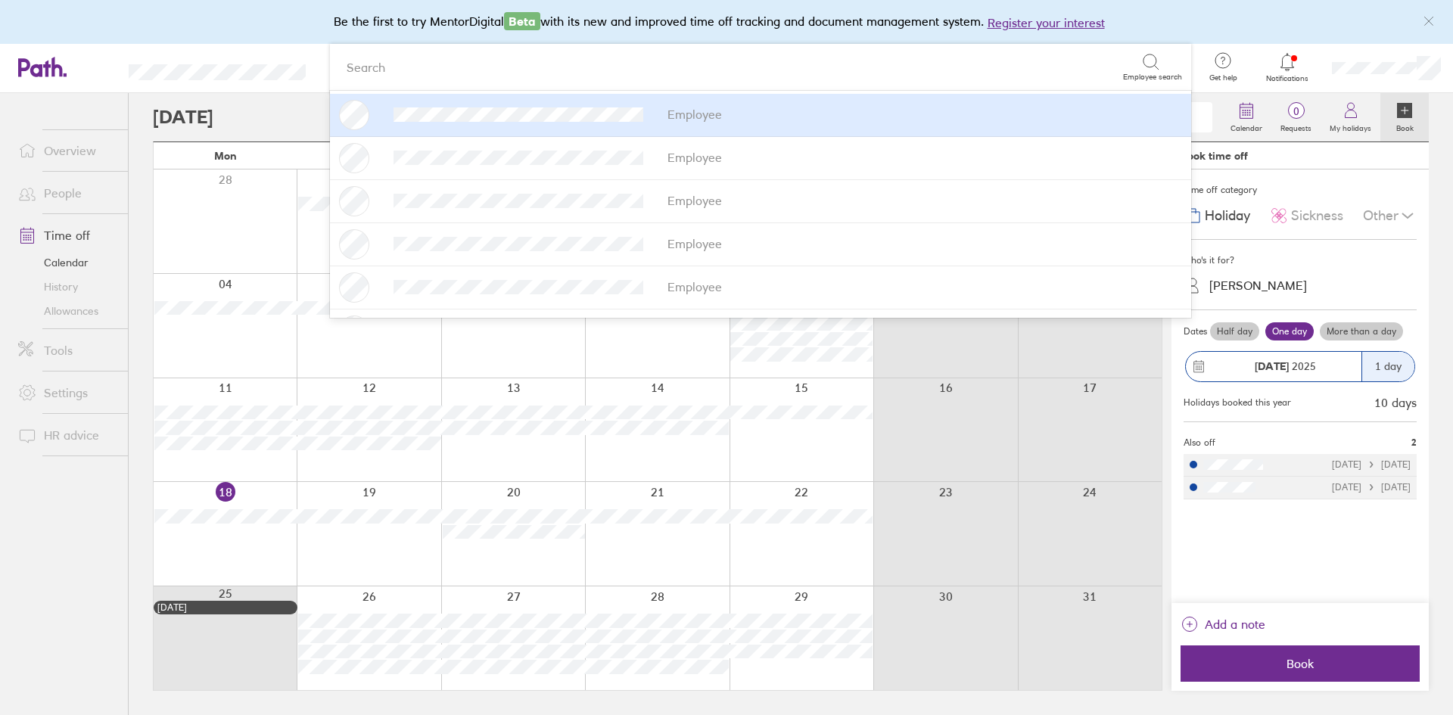
click at [1315, 289] on div "Lorna Bristow" at bounding box center [1309, 285] width 215 height 23
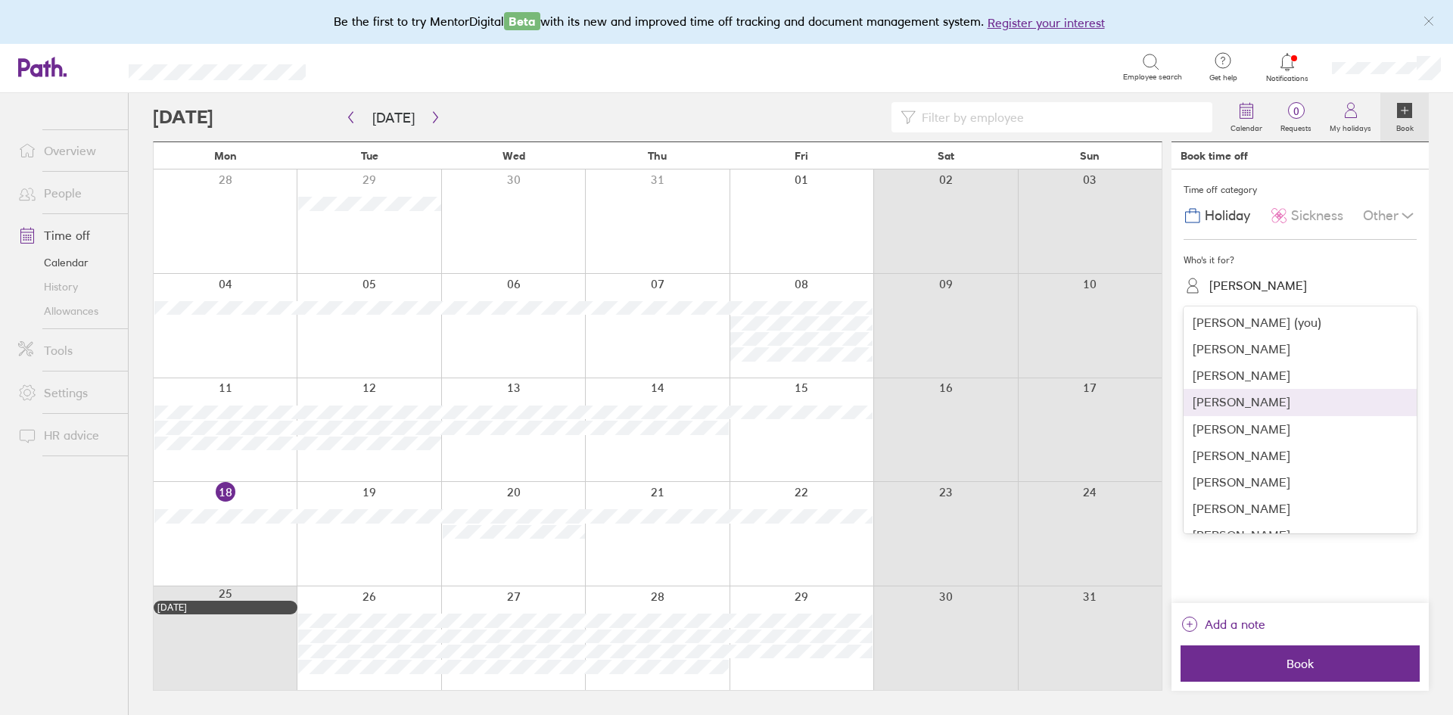
click at [1247, 400] on div "Lucie Fisher" at bounding box center [1300, 402] width 233 height 26
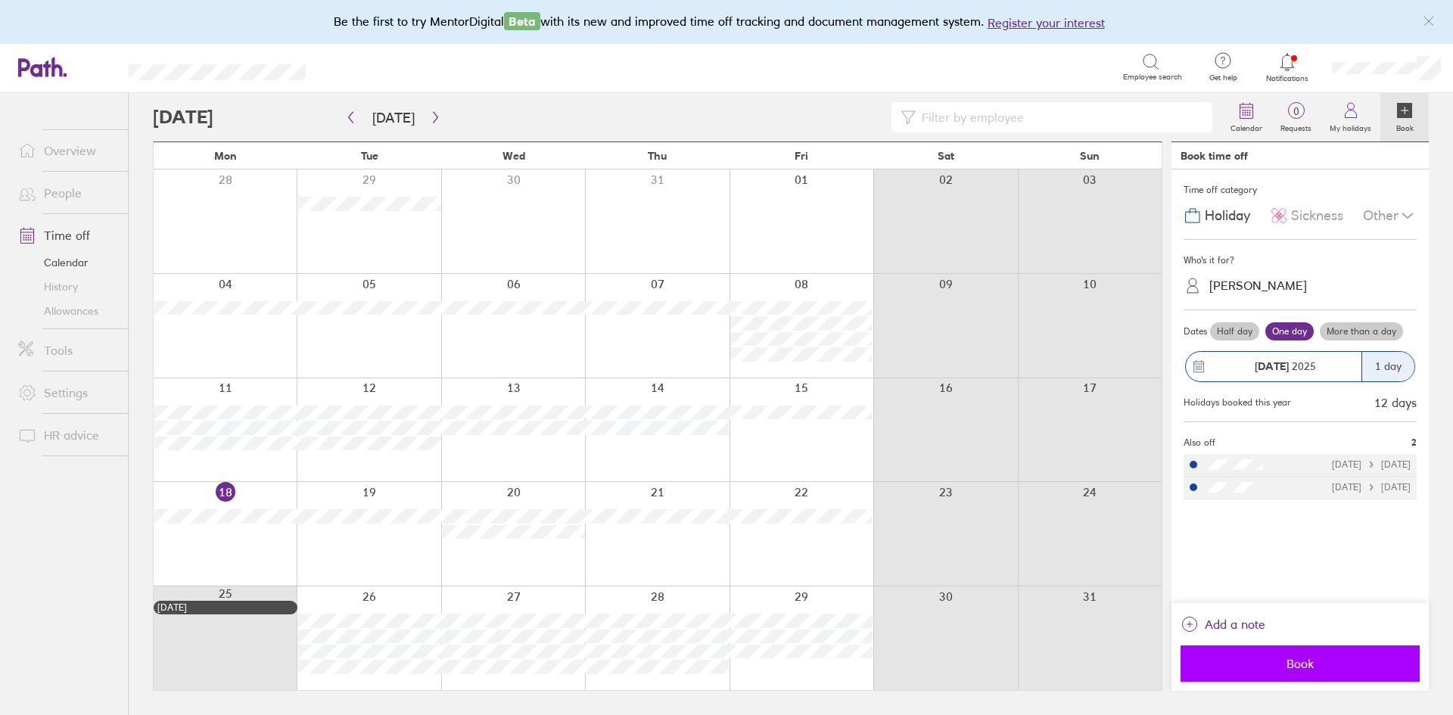
click at [1312, 665] on span "Book" at bounding box center [1300, 664] width 218 height 14
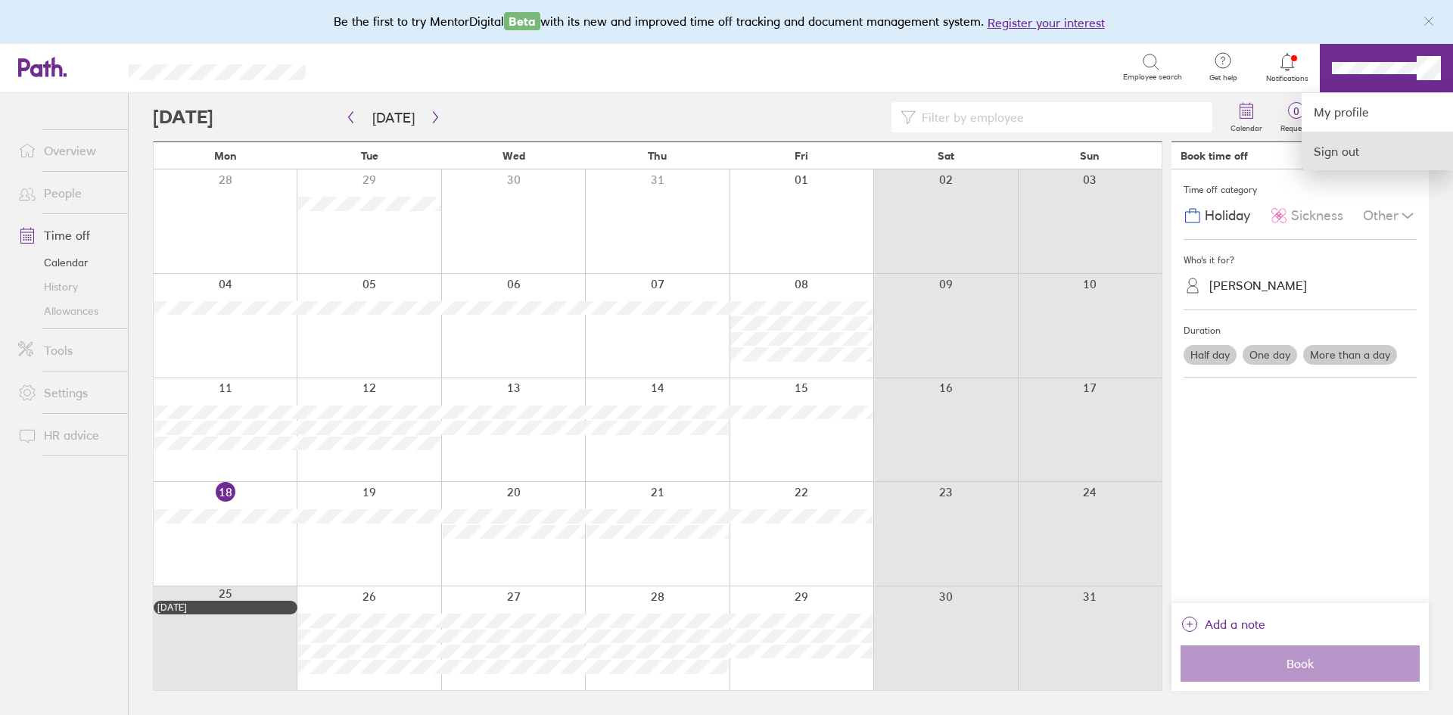
click at [1363, 150] on link "Sign out" at bounding box center [1377, 151] width 151 height 38
